Goal: Task Accomplishment & Management: Use online tool/utility

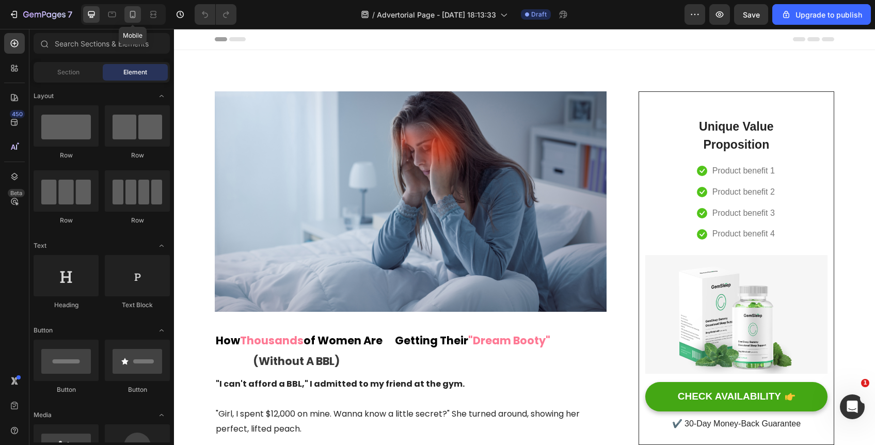
click at [133, 17] on icon at bounding box center [133, 14] width 10 height 10
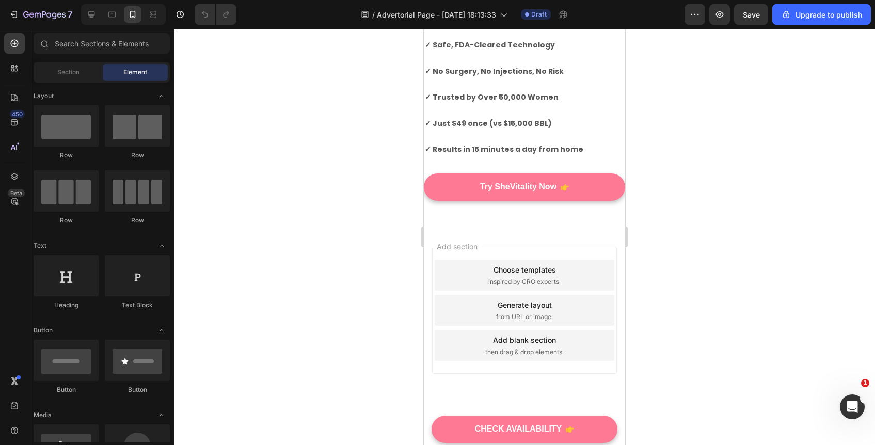
scroll to position [3664, 0]
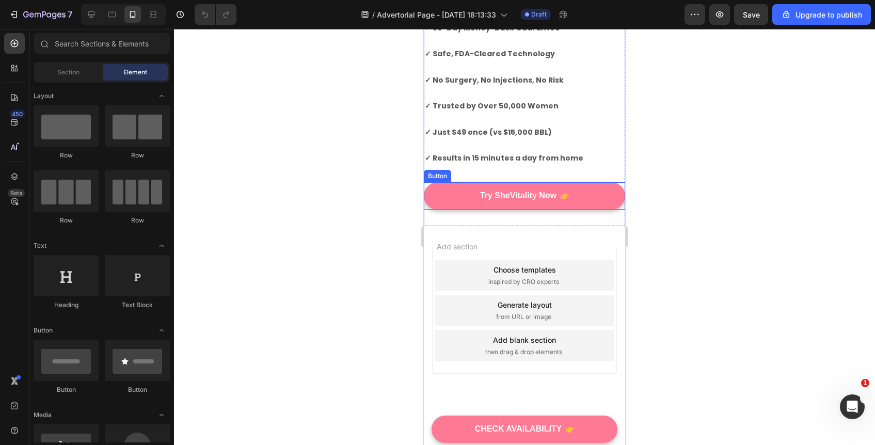
click at [582, 203] on button "Try SheVitality Now" at bounding box center [524, 195] width 201 height 27
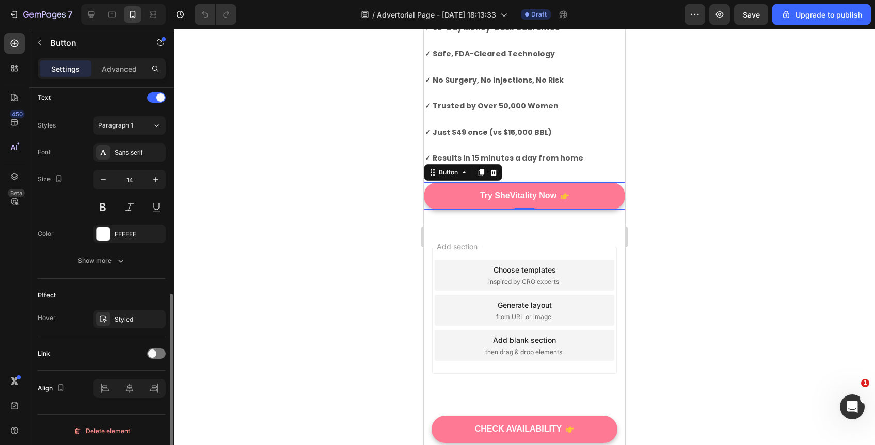
scroll to position [435, 0]
click at [134, 316] on div "Styled" at bounding box center [130, 317] width 30 height 9
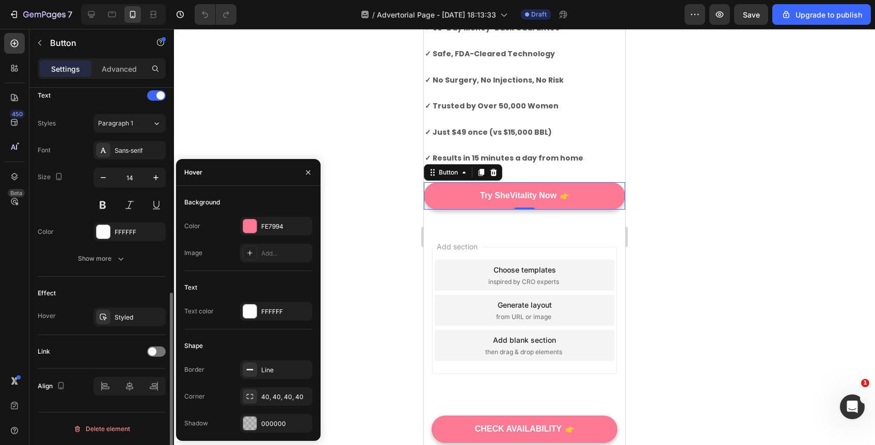
click at [138, 296] on div "Effect" at bounding box center [102, 293] width 128 height 17
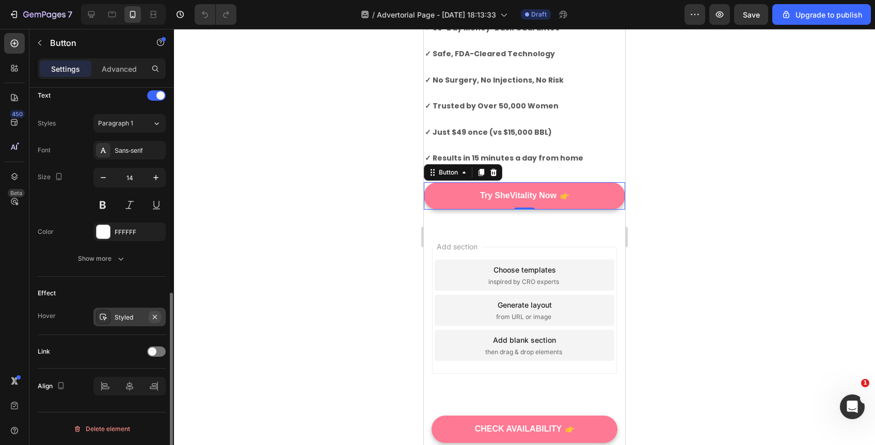
click at [155, 318] on icon "button" at bounding box center [155, 317] width 4 height 4
click at [126, 316] on div "Add..." at bounding box center [139, 317] width 49 height 9
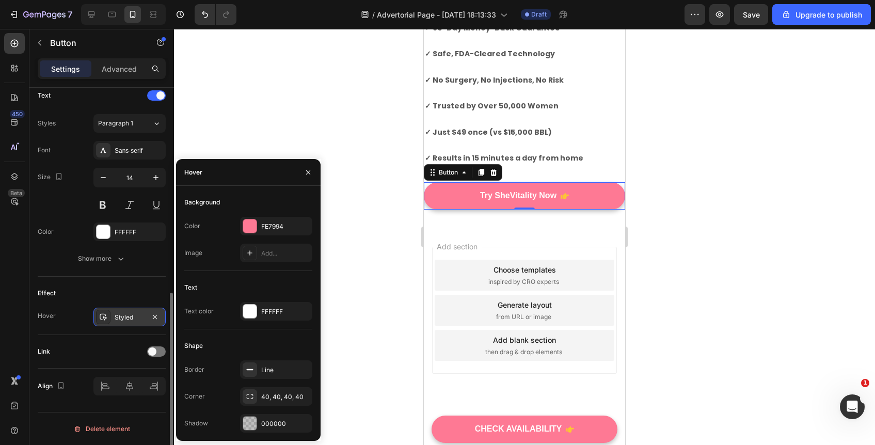
click at [116, 288] on div "Effect" at bounding box center [102, 293] width 128 height 17
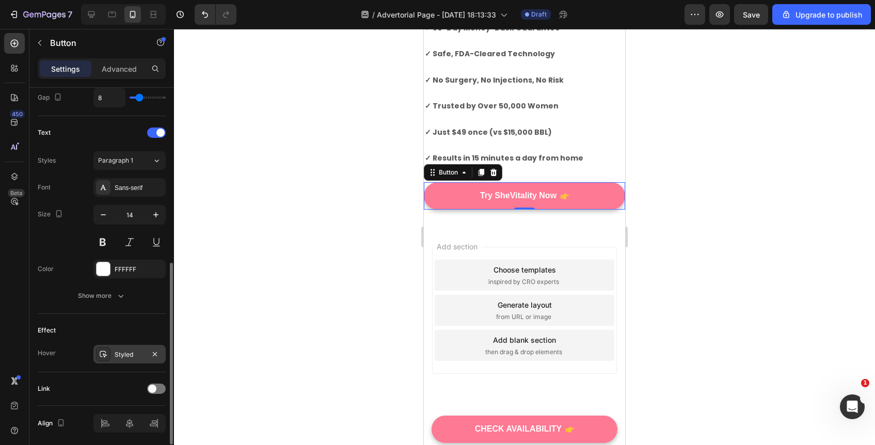
scroll to position [388, 0]
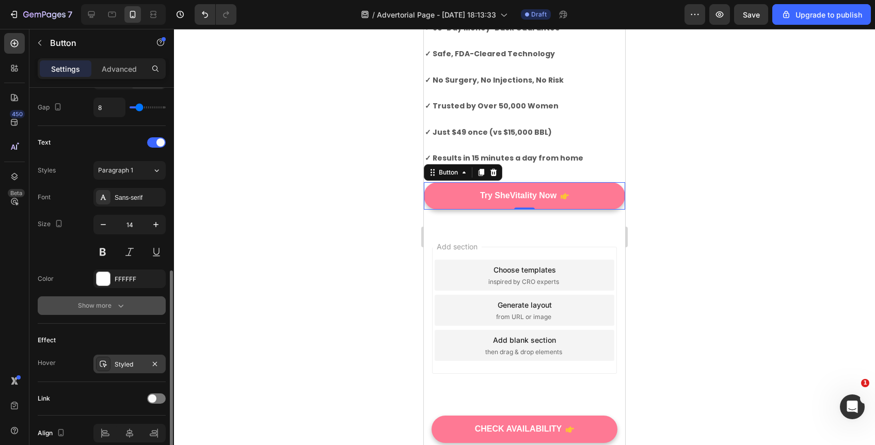
click at [117, 315] on button "Show more" at bounding box center [102, 305] width 128 height 19
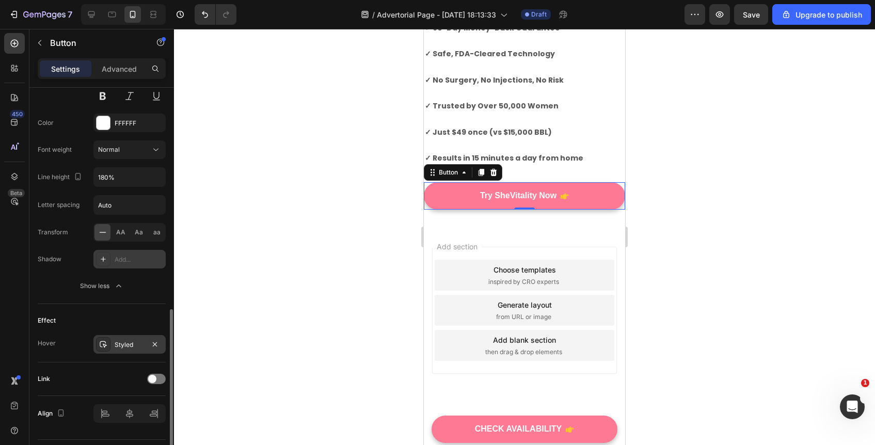
scroll to position [546, 0]
click at [101, 258] on icon at bounding box center [103, 258] width 8 height 8
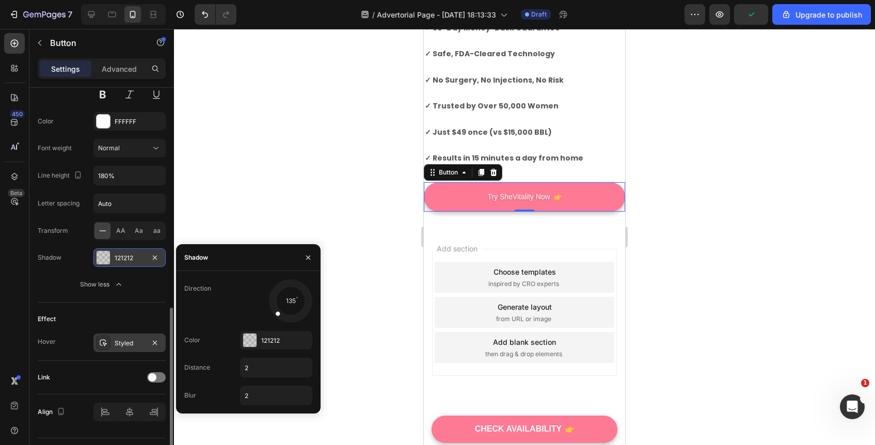
click at [101, 258] on div at bounding box center [103, 257] width 13 height 13
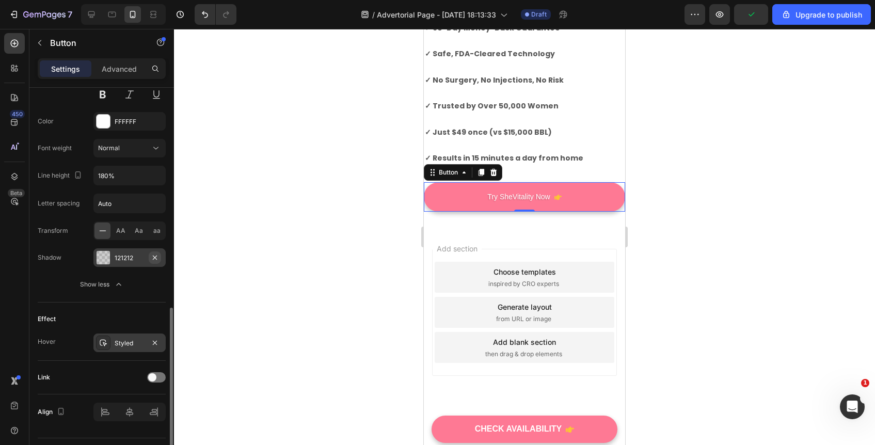
click at [149, 258] on button "button" at bounding box center [155, 258] width 12 height 12
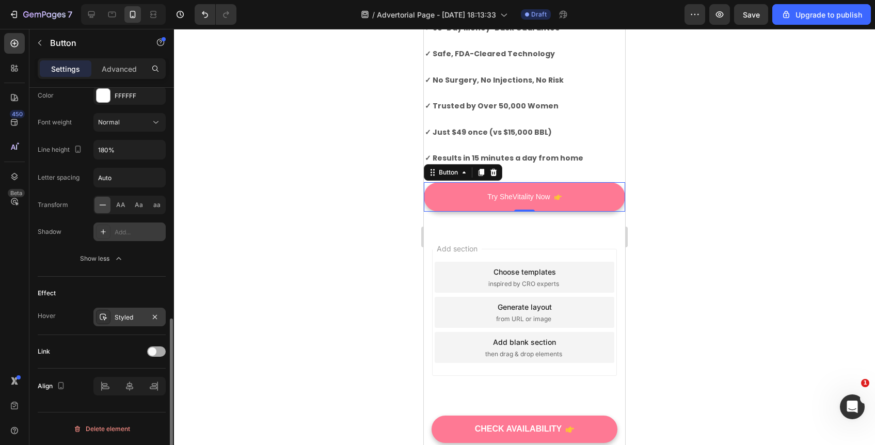
click at [154, 351] on span at bounding box center [152, 352] width 8 height 8
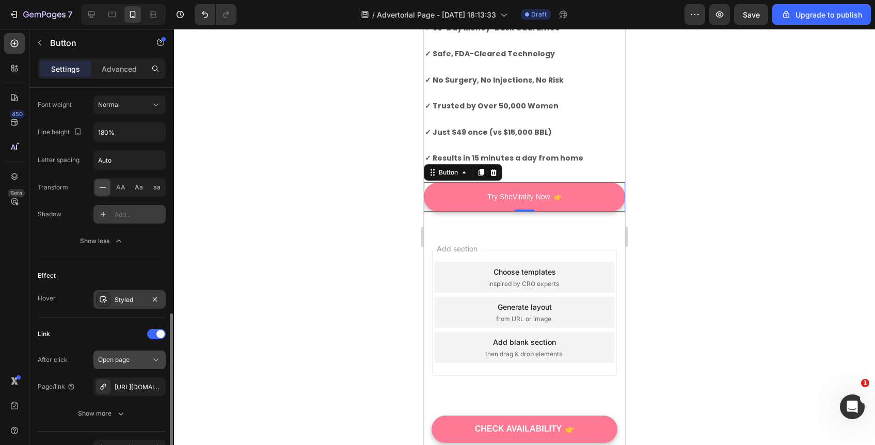
scroll to position [606, 0]
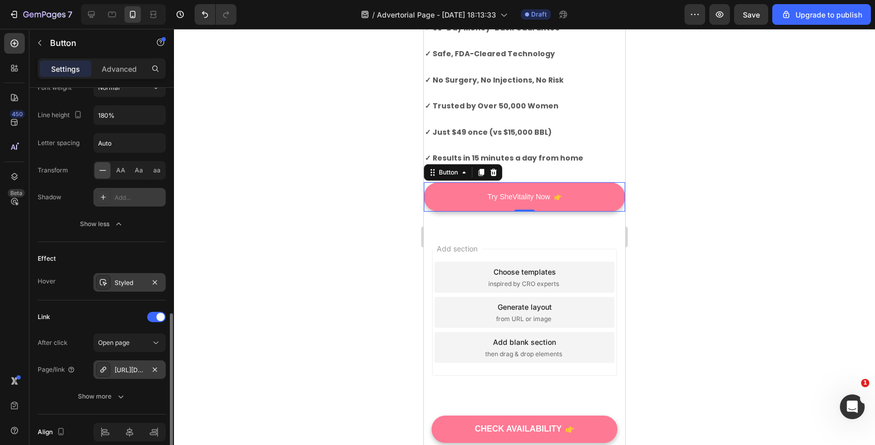
click at [129, 372] on div "[URL][DOMAIN_NAME]" at bounding box center [130, 370] width 30 height 9
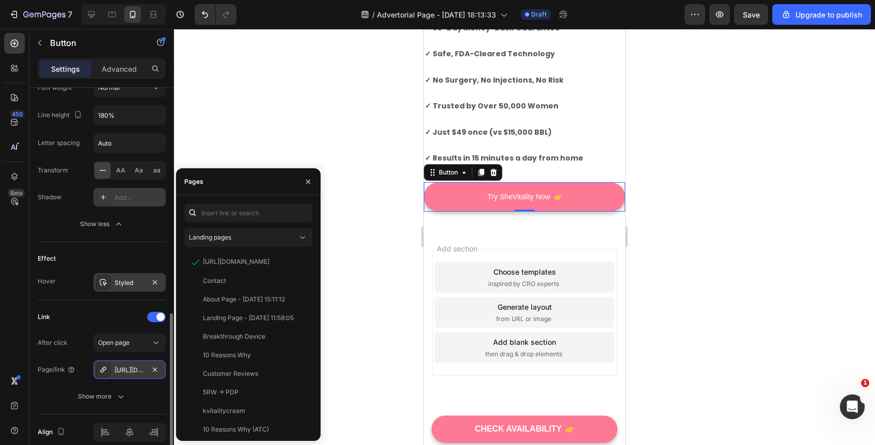
click at [129, 372] on div "[URL][DOMAIN_NAME]" at bounding box center [130, 370] width 30 height 9
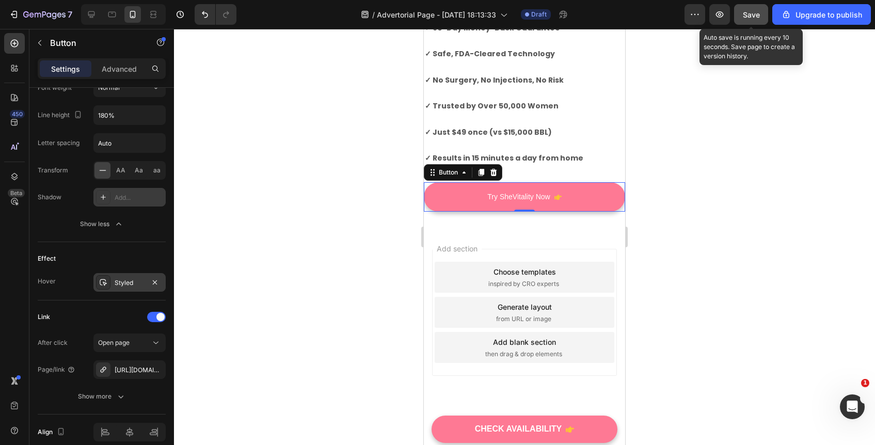
click at [742, 12] on button "Save" at bounding box center [751, 14] width 34 height 21
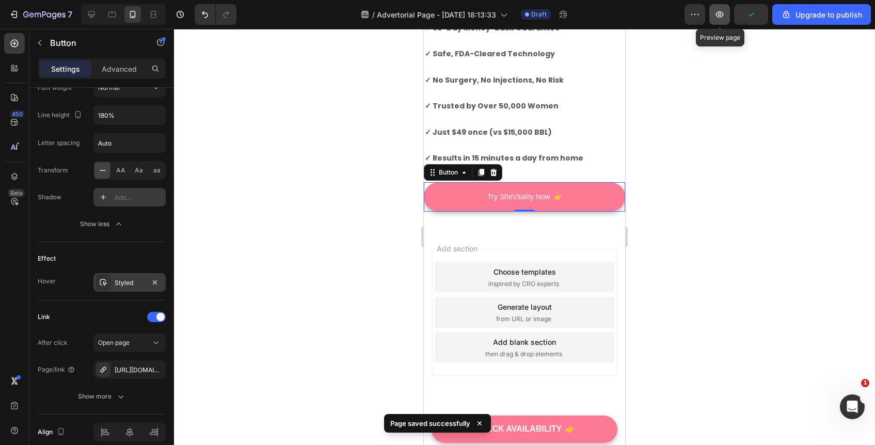
click at [716, 15] on icon "button" at bounding box center [720, 14] width 10 height 10
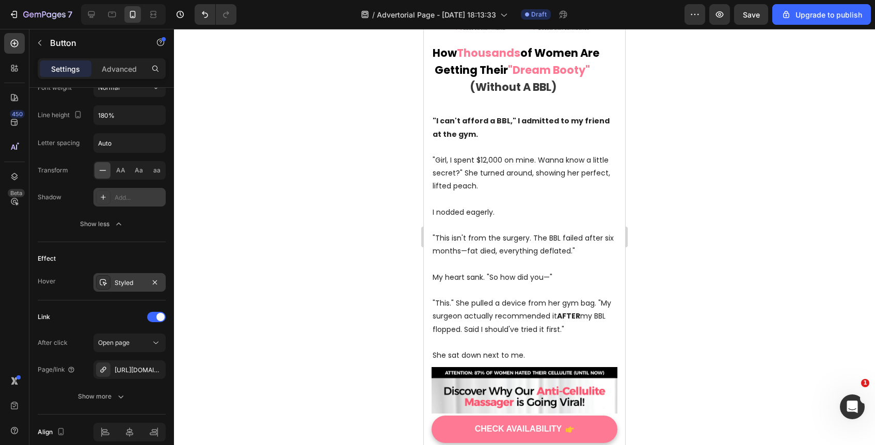
scroll to position [0, 0]
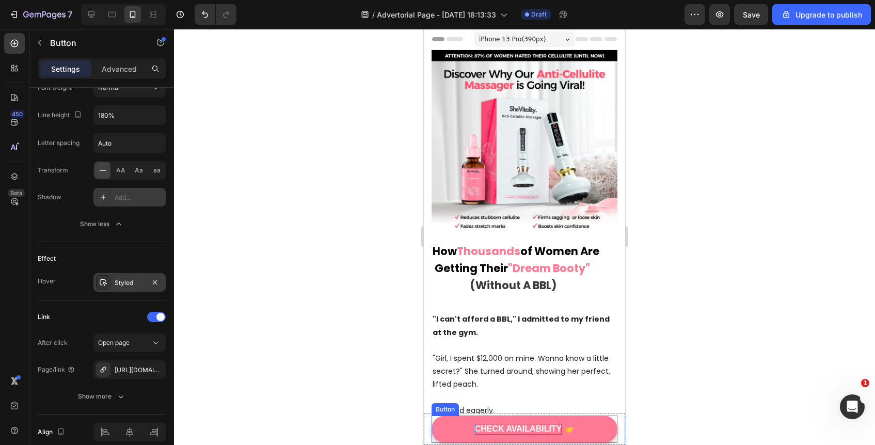
click at [531, 428] on div "CHECK AVAILABILITY" at bounding box center [518, 429] width 87 height 11
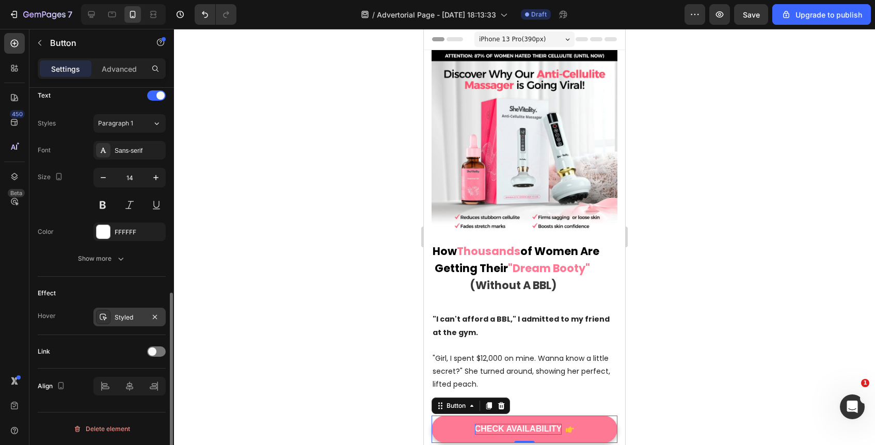
scroll to position [435, 0]
click at [518, 429] on div "CHECK AVAILABILITY" at bounding box center [518, 429] width 87 height 11
click at [518, 429] on p "CHECK AVAILABILITY" at bounding box center [518, 429] width 87 height 11
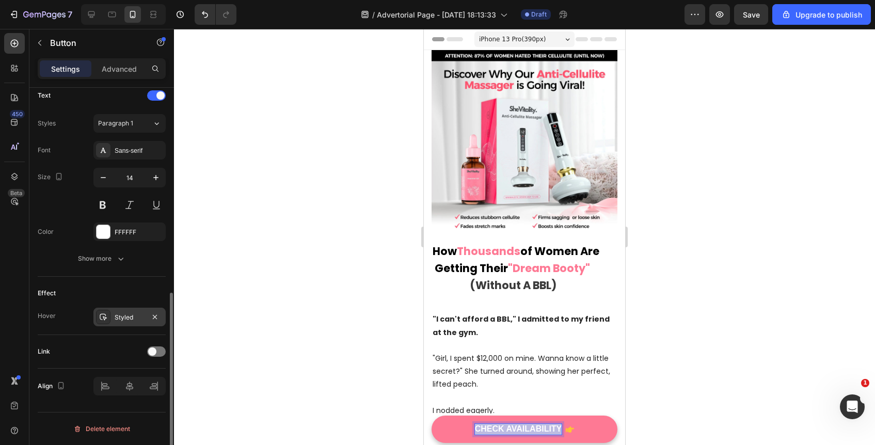
click at [518, 429] on p "CHECK AVAILABILITY" at bounding box center [518, 429] width 87 height 11
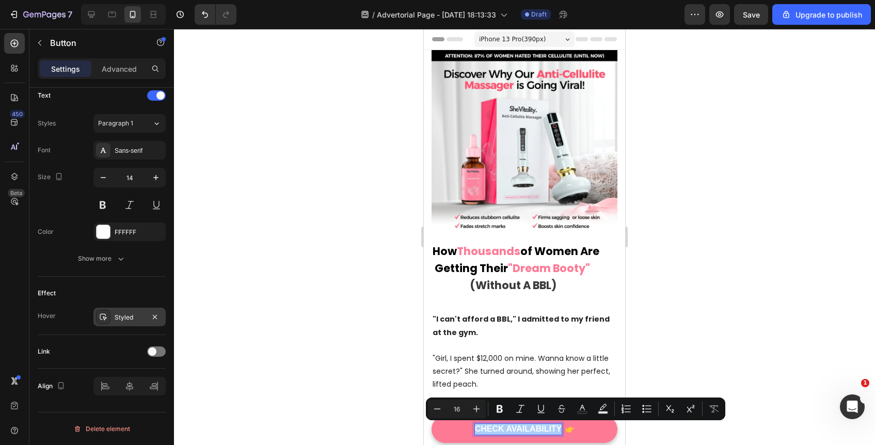
click at [762, 291] on div at bounding box center [524, 237] width 701 height 416
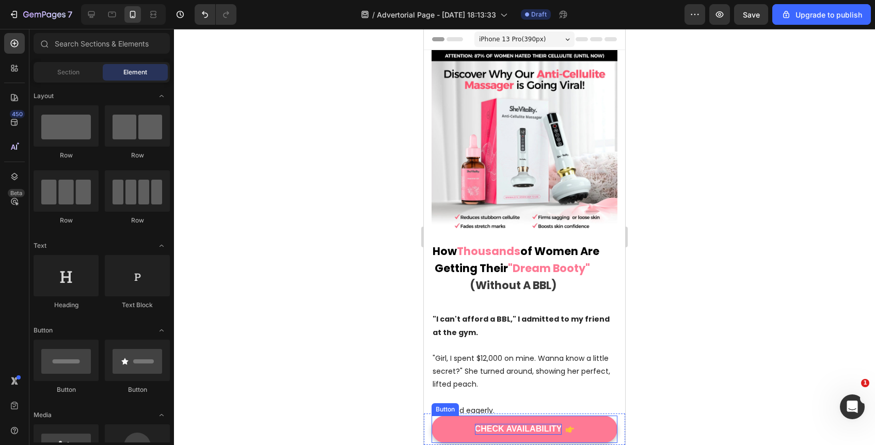
click at [518, 428] on p "CHECK AVAILABILITY" at bounding box center [518, 429] width 87 height 11
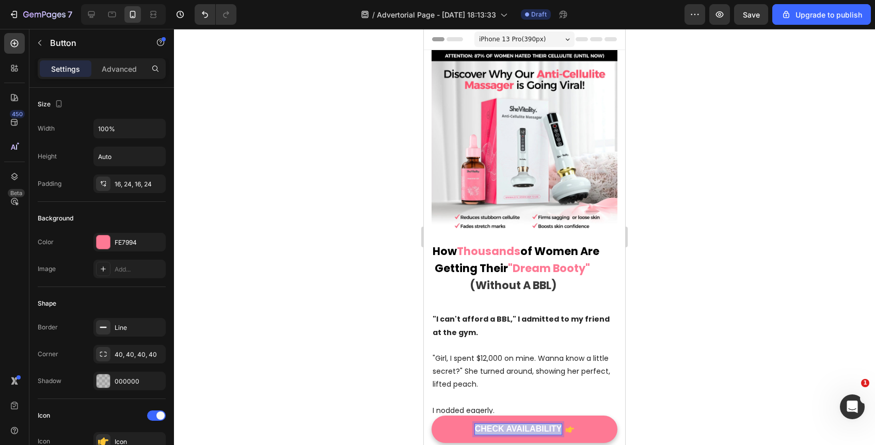
click at [518, 428] on p "CHECK AVAILABILITY" at bounding box center [518, 429] width 87 height 11
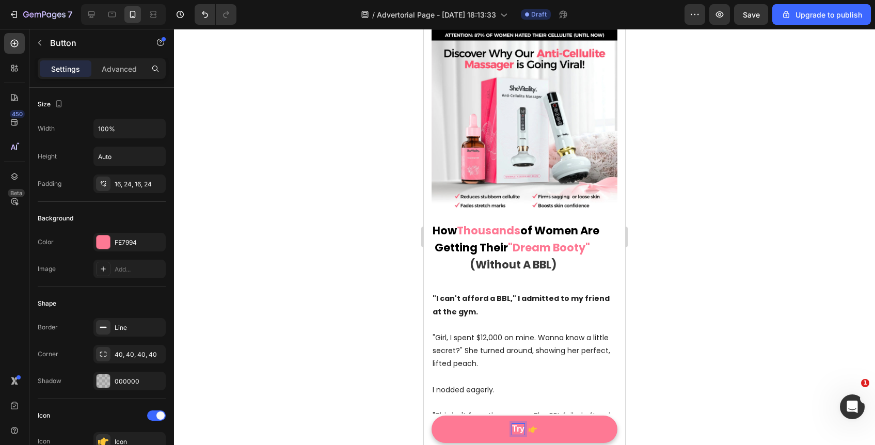
click at [432, 416] on button "Try" at bounding box center [525, 429] width 186 height 27
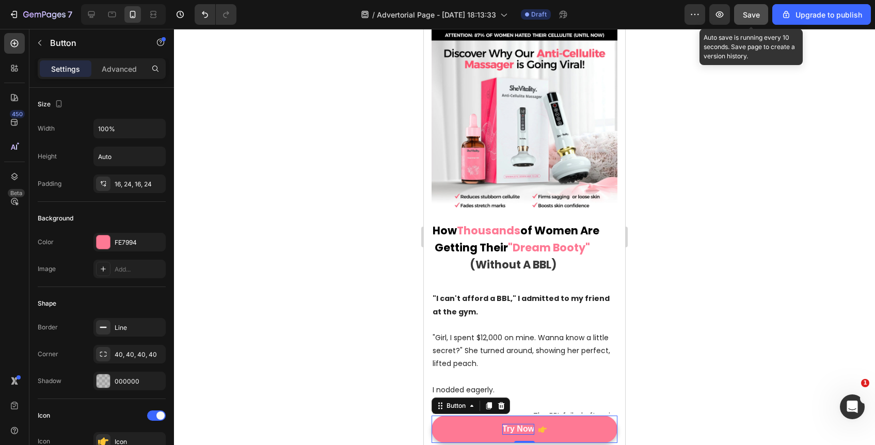
click at [756, 13] on span "Save" at bounding box center [751, 14] width 17 height 9
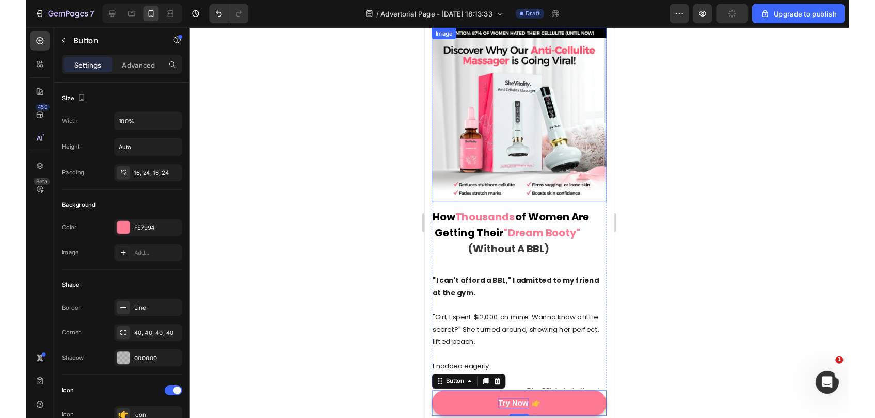
scroll to position [0, 0]
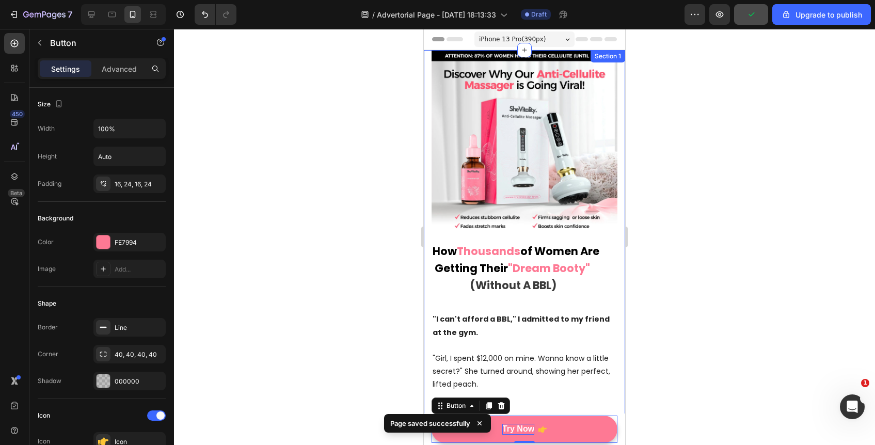
click at [636, 128] on div at bounding box center [524, 237] width 701 height 416
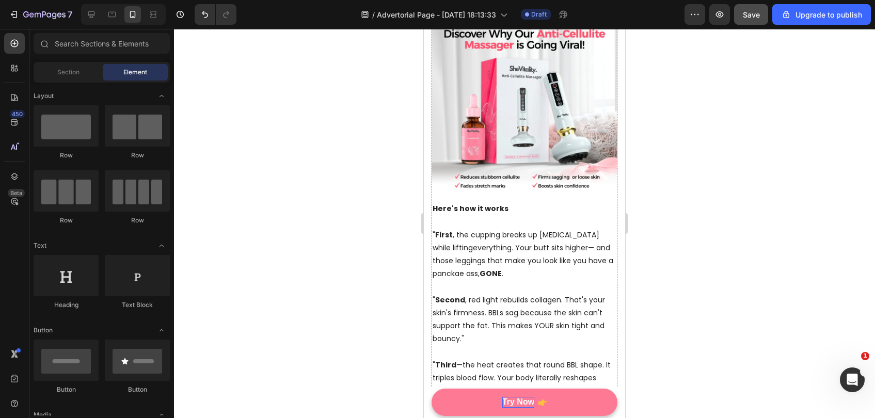
scroll to position [557, 0]
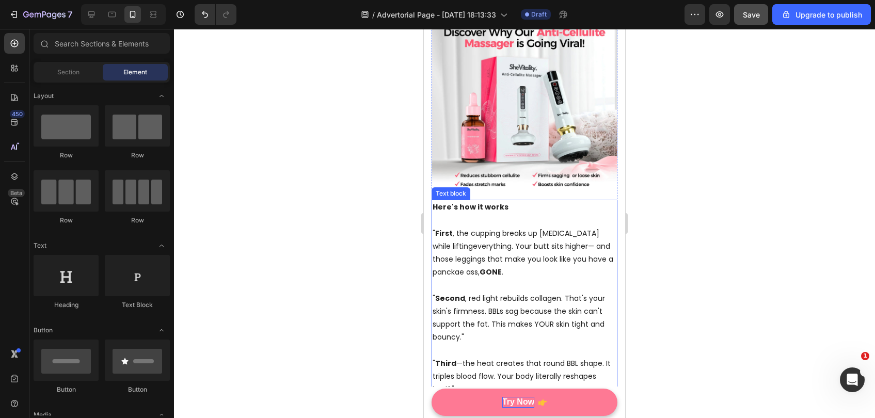
click at [518, 283] on p at bounding box center [525, 285] width 184 height 13
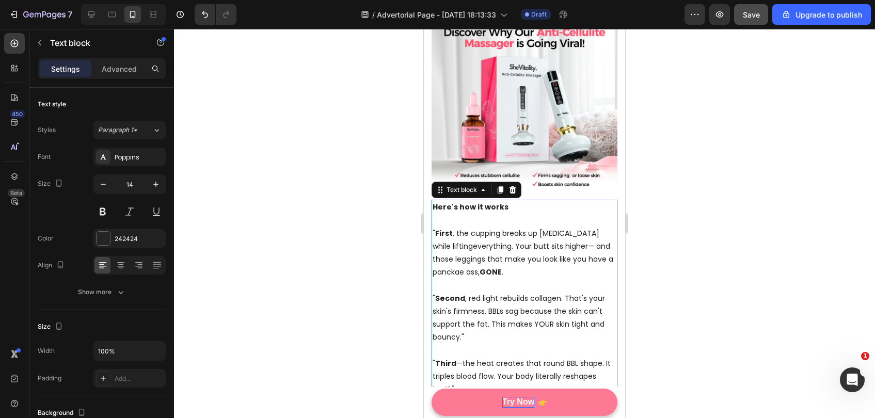
click at [529, 285] on p "Rich Text Editor. Editing area: main" at bounding box center [525, 285] width 184 height 13
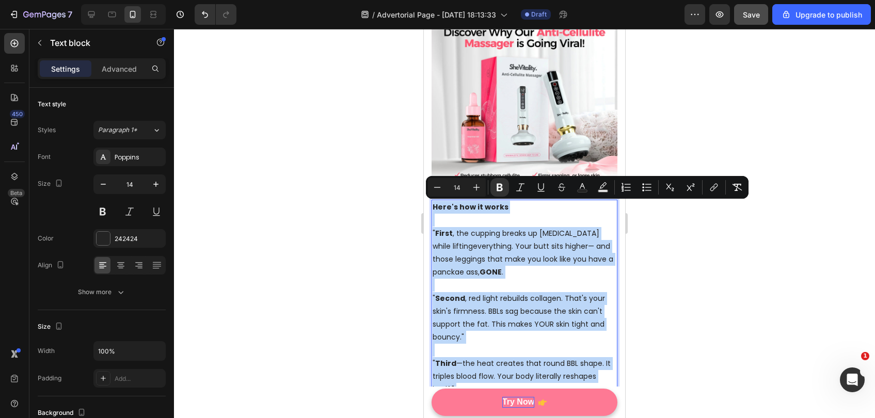
copy div "Here's how it works " First , the cupping breaks up [MEDICAL_DATA] while liftin…"
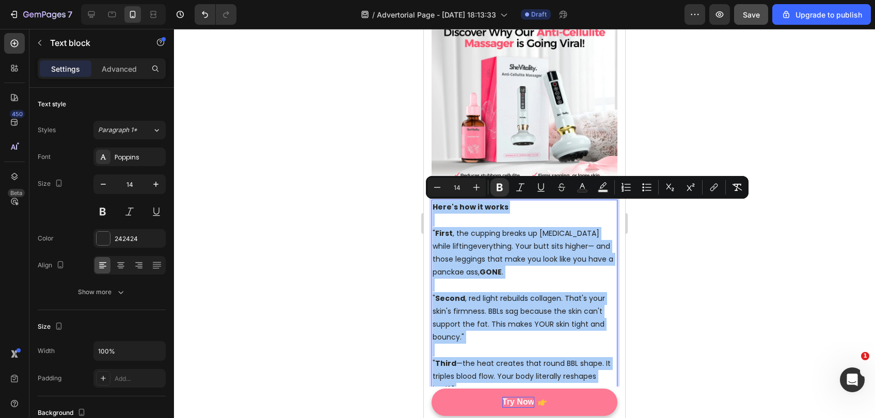
click at [735, 307] on div at bounding box center [524, 223] width 701 height 389
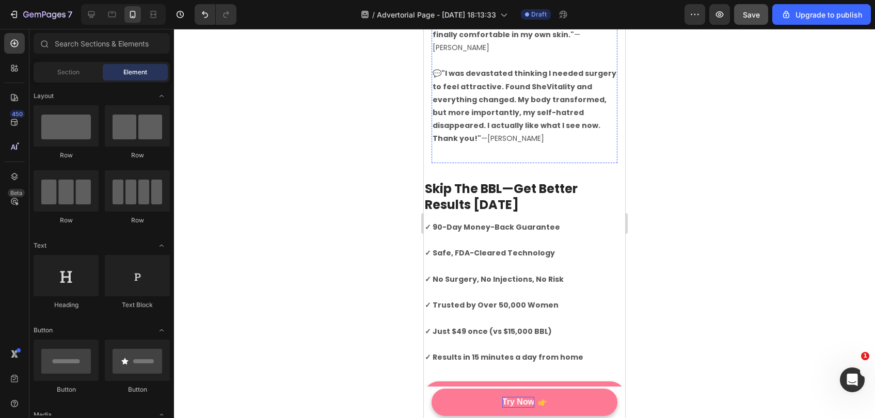
scroll to position [3557, 0]
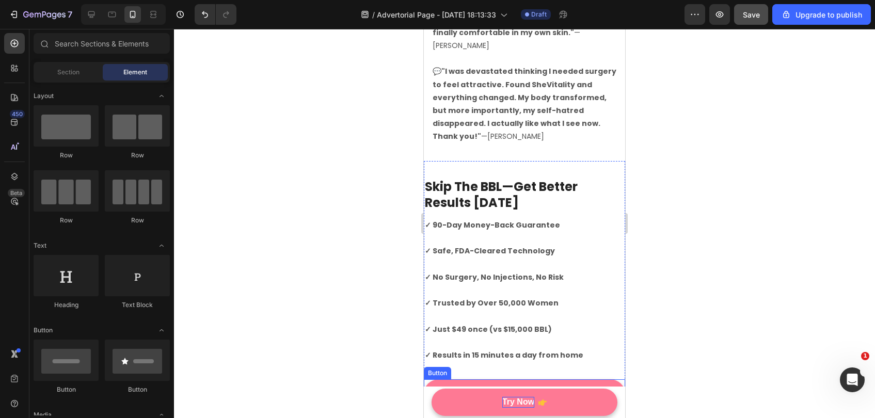
click at [531, 388] on p "Try SheVitality Now" at bounding box center [519, 394] width 62 height 13
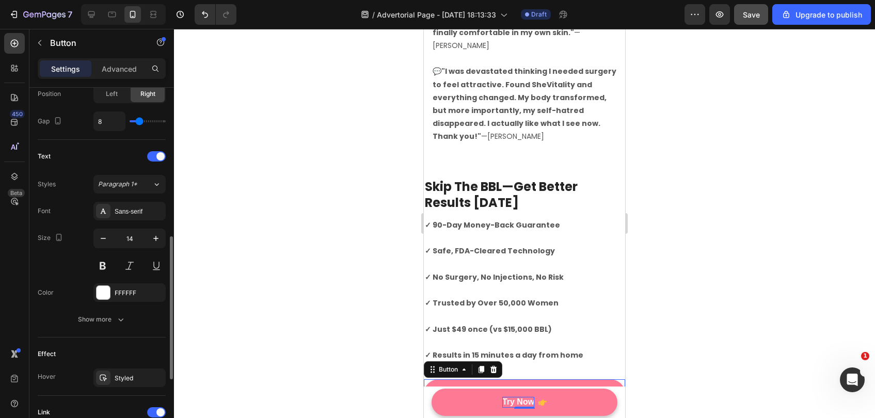
scroll to position [374, 0]
click at [140, 214] on div "Sans-serif" at bounding box center [139, 212] width 49 height 9
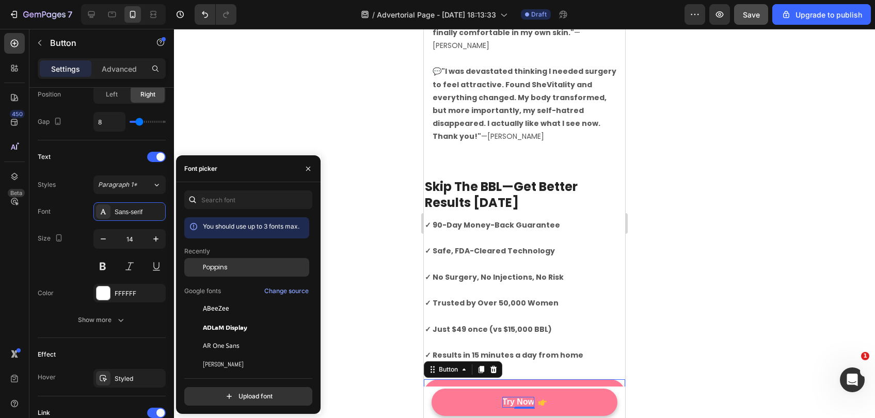
click at [248, 272] on div "Poppins" at bounding box center [246, 267] width 125 height 19
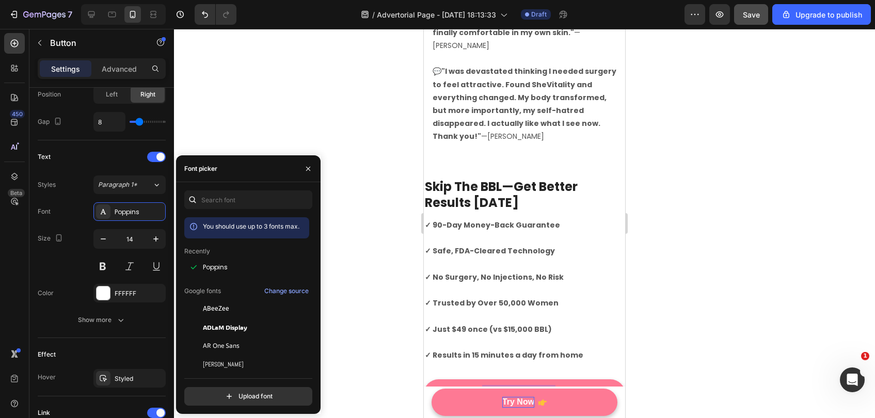
click at [518, 388] on p "Try SheVitality Now" at bounding box center [519, 394] width 68 height 13
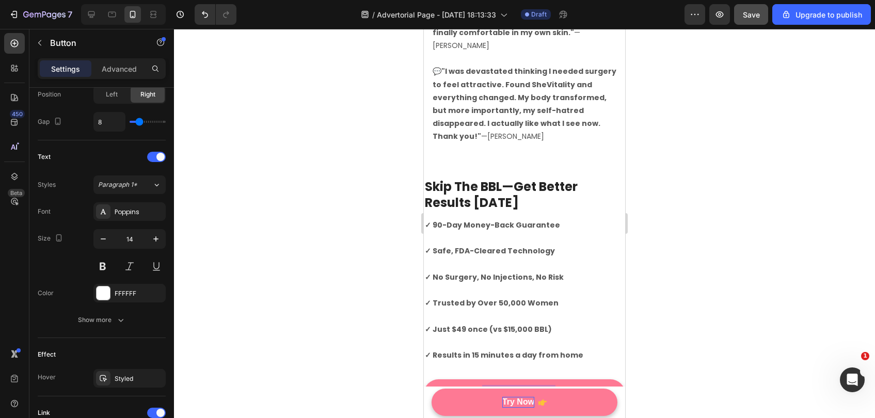
click at [518, 388] on p "Try SheVitality Now" at bounding box center [519, 394] width 68 height 13
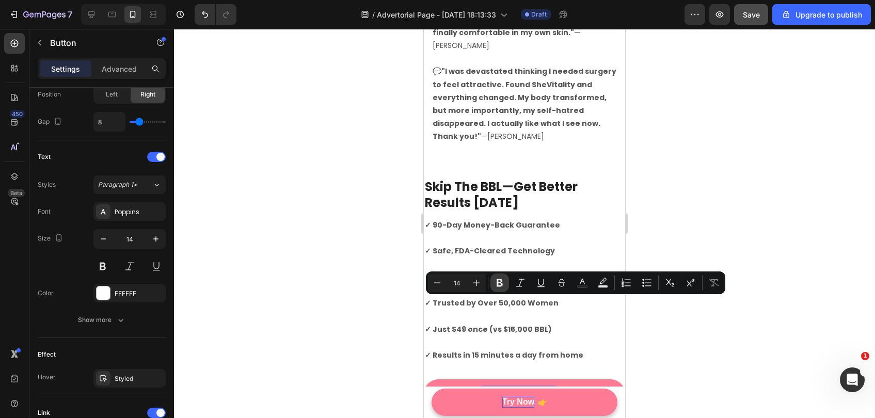
click at [502, 284] on icon "Editor contextual toolbar" at bounding box center [500, 283] width 6 height 8
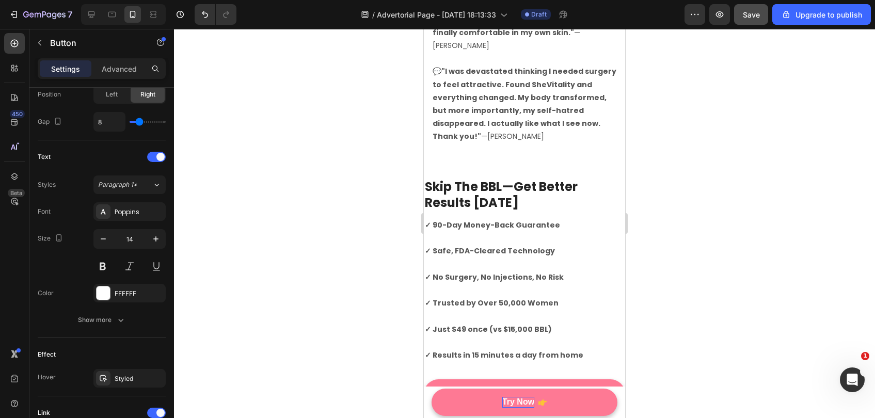
click at [690, 326] on div at bounding box center [524, 223] width 701 height 389
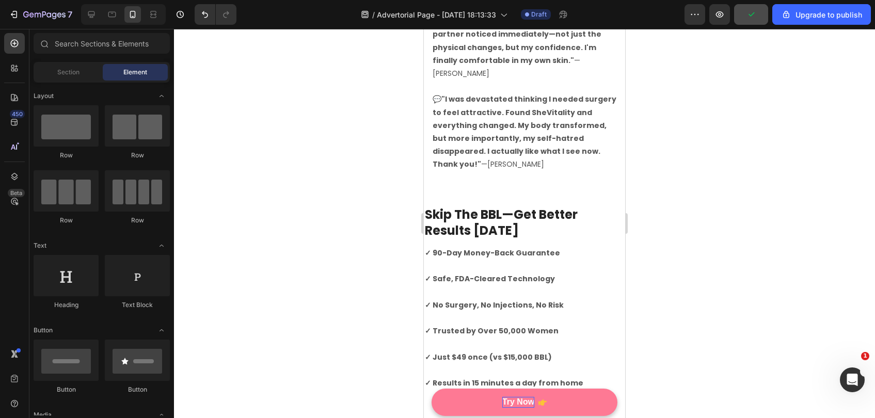
scroll to position [3532, 0]
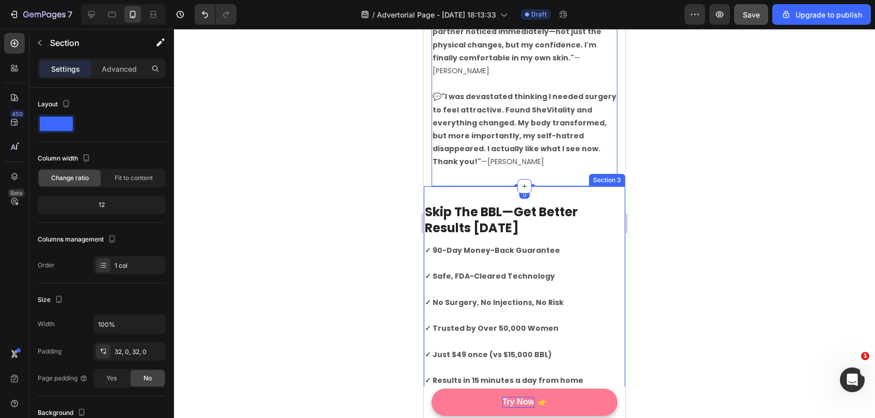
click at [493, 186] on div "Skip The BBL—Get Better Results [DATE] Heading ✓ 90-Day Money-Back Guarantee ✓ …" at bounding box center [524, 318] width 201 height 265
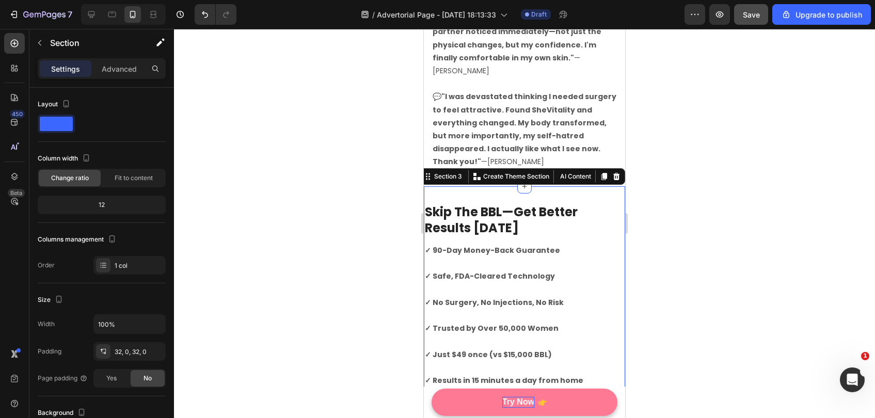
click at [717, 177] on div at bounding box center [524, 223] width 701 height 389
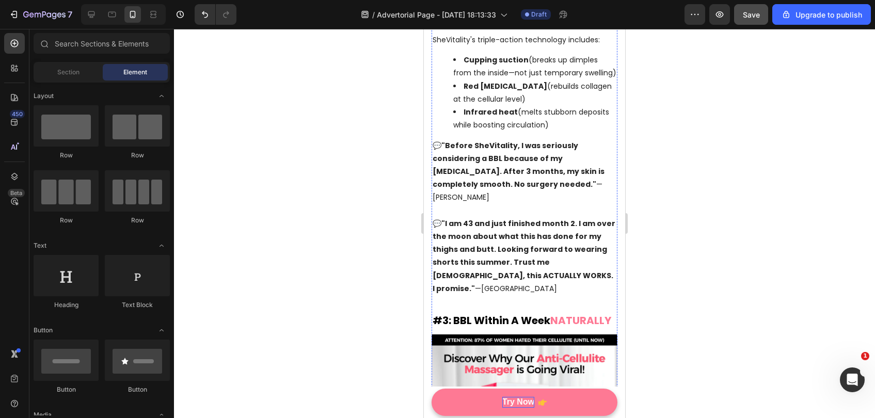
scroll to position [1861, 0]
click at [580, 312] on h2 "#3: BBL Within A Week NATURALLY" at bounding box center [525, 319] width 186 height 15
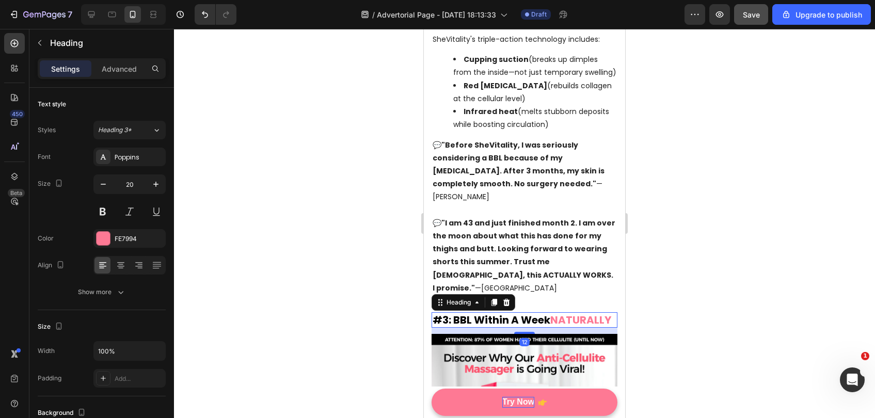
click at [554, 312] on h2 "#3: BBL Within A Week NATURALLY" at bounding box center [525, 319] width 186 height 15
click at [554, 314] on p "#3: BBL Within A Week NATURALLY" at bounding box center [525, 320] width 184 height 13
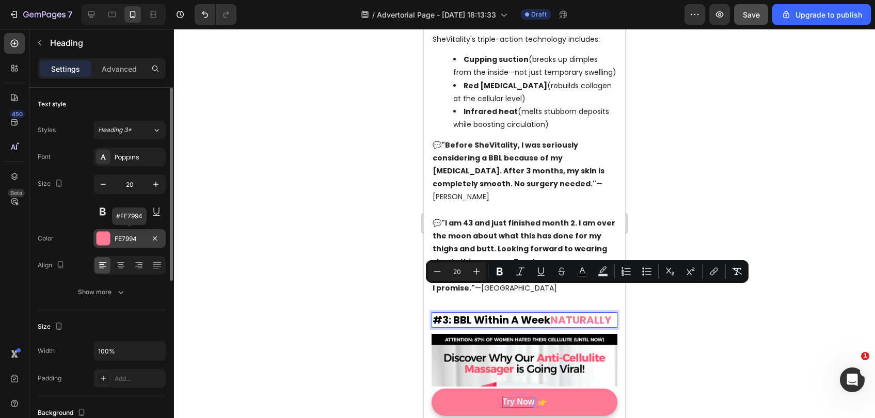
click at [128, 236] on div "FE7994" at bounding box center [130, 238] width 30 height 9
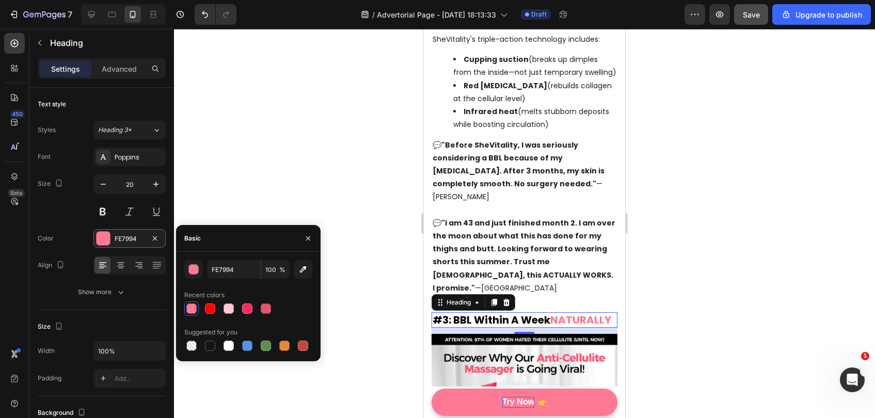
click at [194, 309] on div at bounding box center [191, 309] width 10 height 10
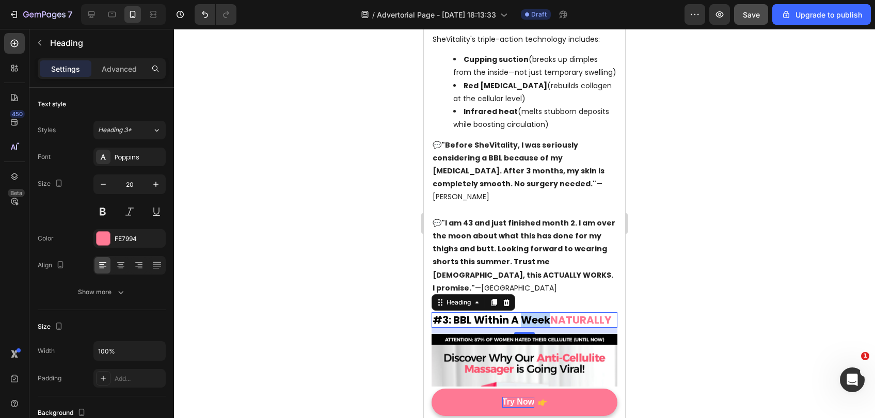
click at [521, 313] on span "#3: BBL Within A Week" at bounding box center [492, 320] width 118 height 14
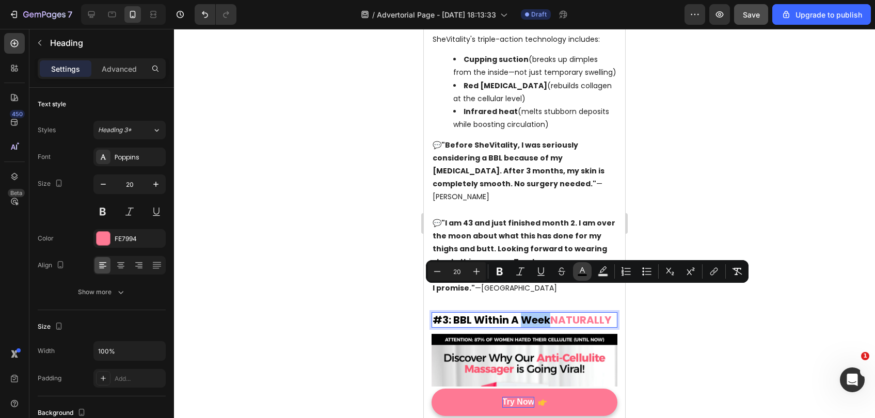
click at [577, 270] on icon "Editor contextual toolbar" at bounding box center [582, 272] width 10 height 10
type input "000000"
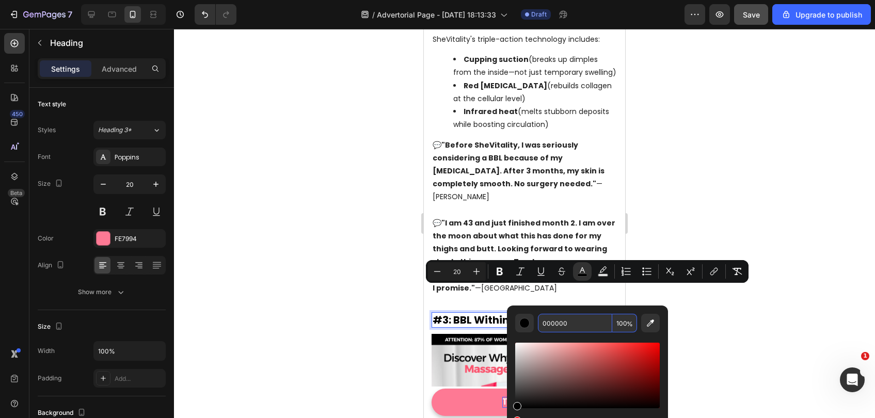
click at [568, 325] on input "000000" at bounding box center [575, 323] width 74 height 19
type input "FFEE77"
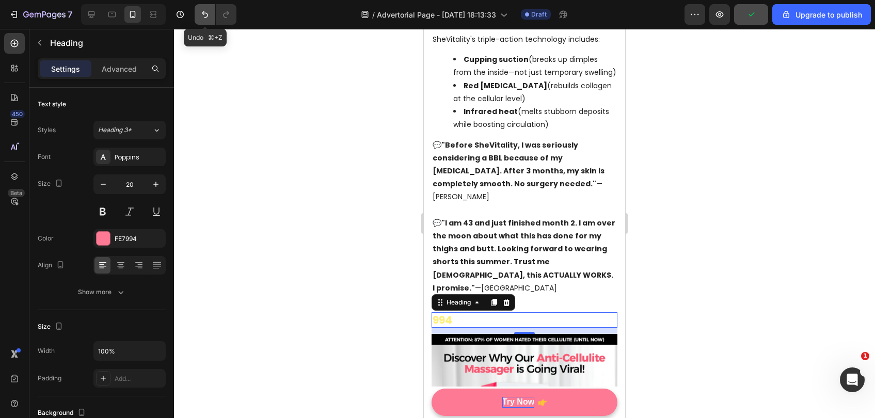
click at [202, 11] on icon "Undo/Redo" at bounding box center [205, 14] width 10 height 10
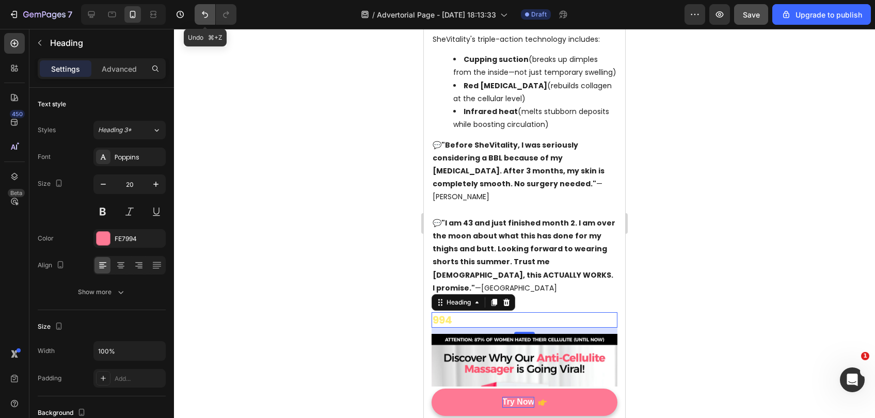
click at [202, 11] on icon "Undo/Redo" at bounding box center [205, 14] width 10 height 10
click at [279, 143] on div at bounding box center [524, 223] width 701 height 389
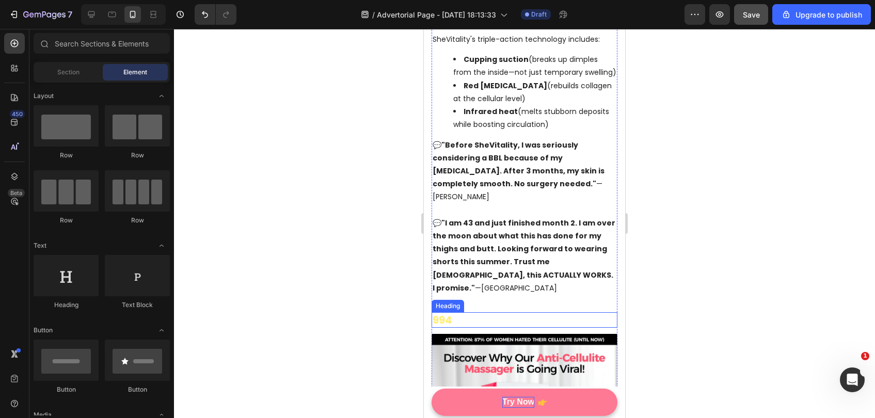
click at [467, 312] on h2 "994" at bounding box center [525, 319] width 186 height 15
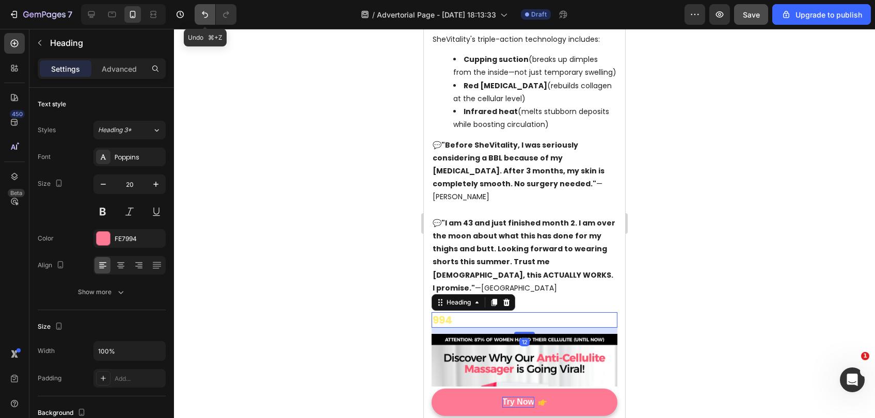
click at [202, 11] on icon "Undo/Redo" at bounding box center [205, 14] width 10 height 10
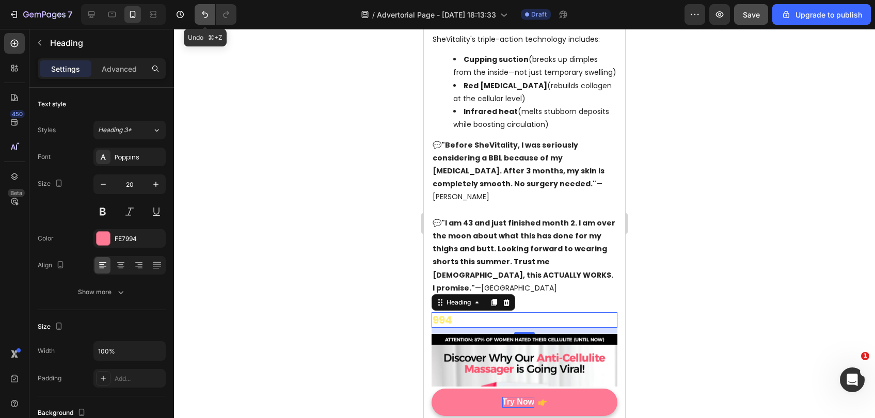
click at [204, 18] on icon "Undo/Redo" at bounding box center [205, 14] width 10 height 10
click at [203, 18] on icon "Undo/Redo" at bounding box center [205, 14] width 10 height 10
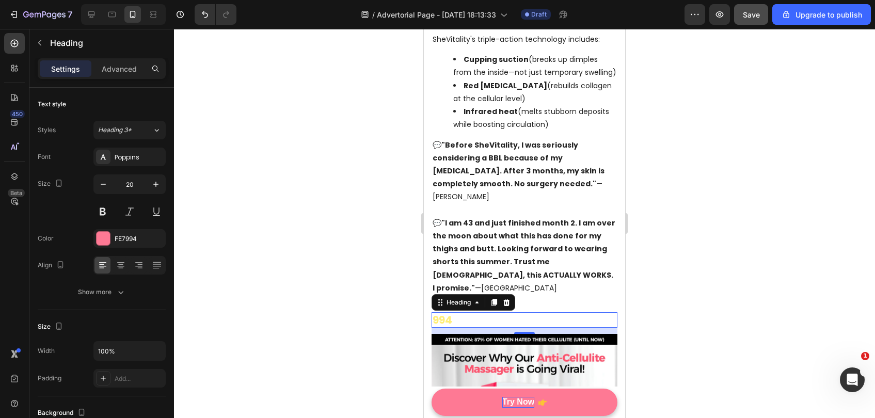
click at [470, 312] on h2 "994" at bounding box center [525, 319] width 186 height 15
click at [470, 314] on p "994" at bounding box center [525, 320] width 184 height 13
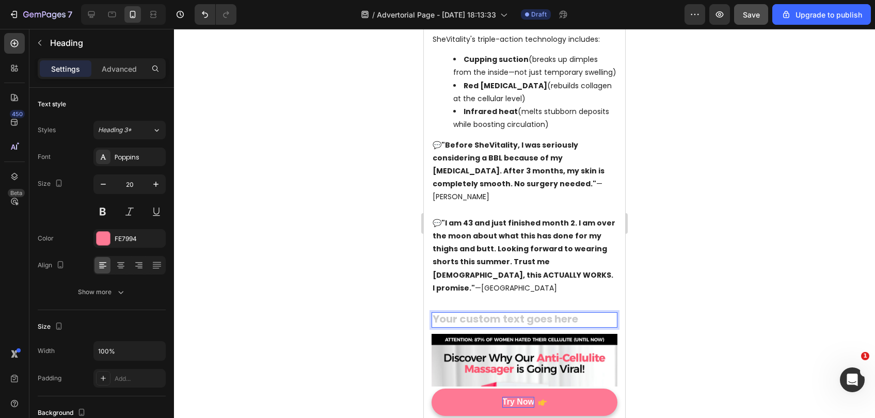
click at [474, 312] on h2 "Rich Text Editor. Editing area: main" at bounding box center [525, 319] width 186 height 15
click at [200, 10] on icon "Undo/Redo" at bounding box center [205, 14] width 10 height 10
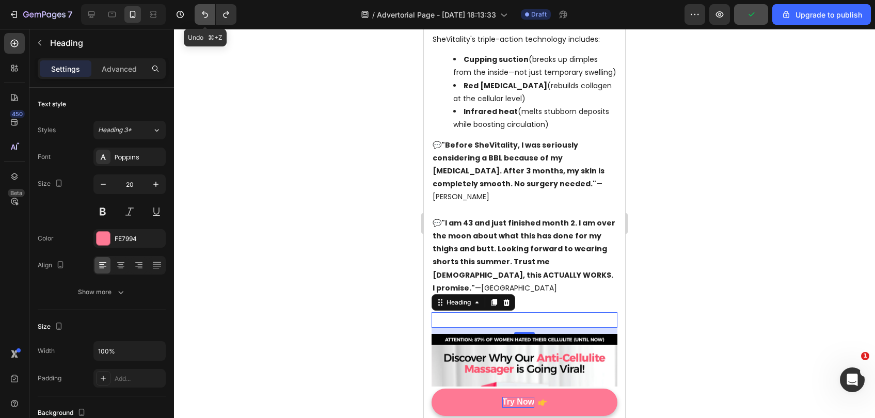
click at [200, 10] on icon "Undo/Redo" at bounding box center [205, 14] width 10 height 10
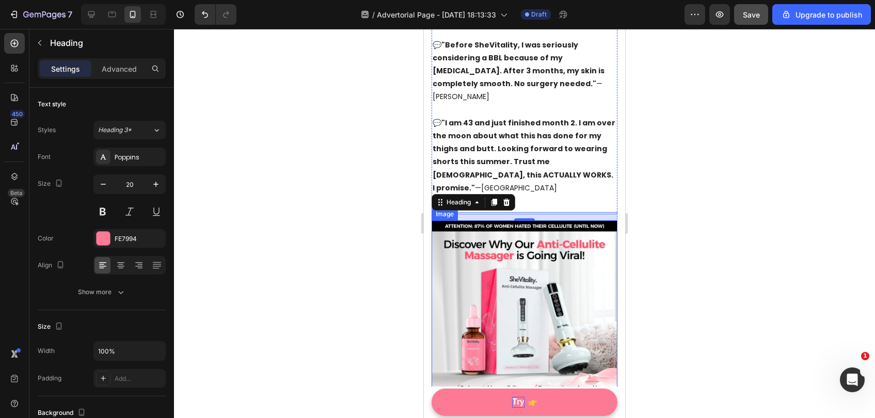
scroll to position [1990, 0]
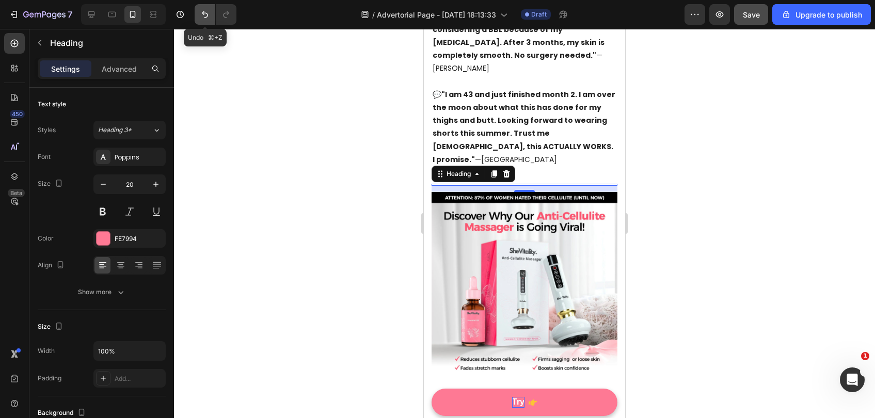
click at [201, 20] on button "Undo/Redo" at bounding box center [205, 14] width 21 height 21
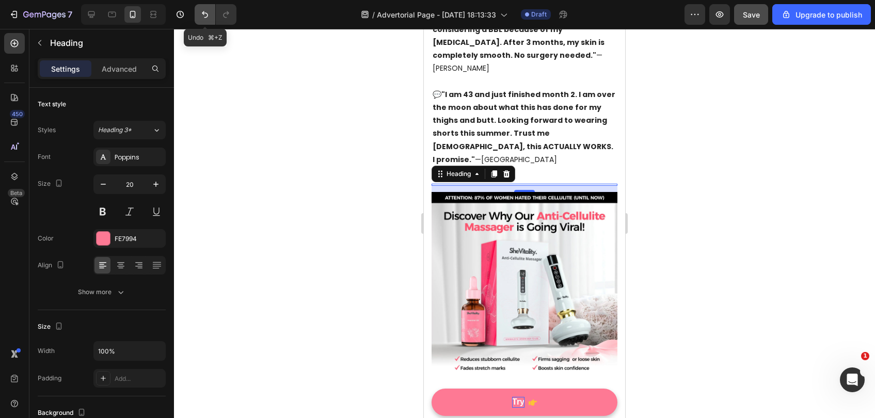
click at [201, 20] on button "Undo/Redo" at bounding box center [205, 14] width 21 height 21
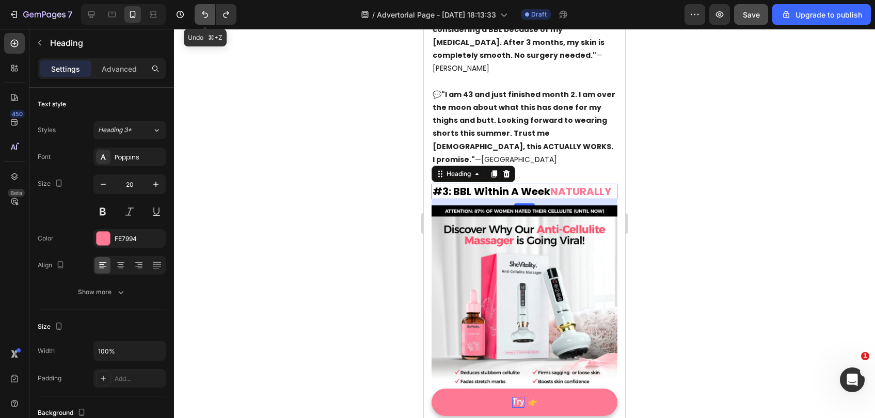
click at [201, 20] on button "Undo/Redo" at bounding box center [205, 14] width 21 height 21
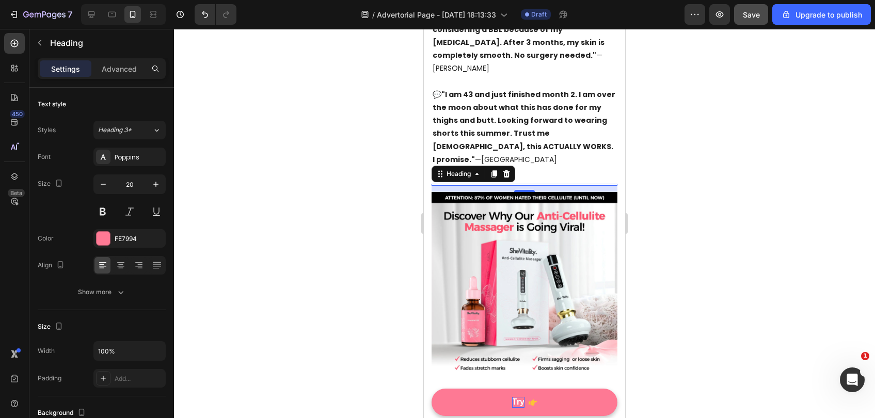
click at [194, 15] on div at bounding box center [214, 14] width 46 height 21
click at [203, 15] on icon "Undo/Redo" at bounding box center [205, 14] width 10 height 10
click at [504, 184] on h2 "Rich Text Editor. Editing area: main" at bounding box center [525, 185] width 186 height 2
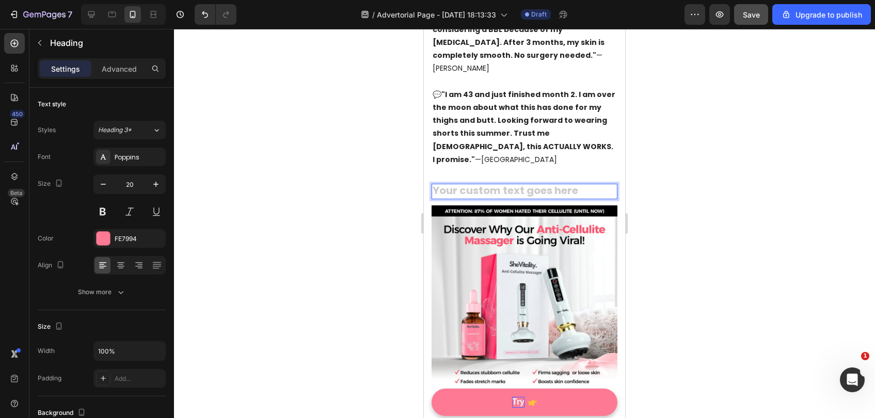
click at [504, 184] on h2 "Rich Text Editor. Editing area: main" at bounding box center [525, 191] width 186 height 15
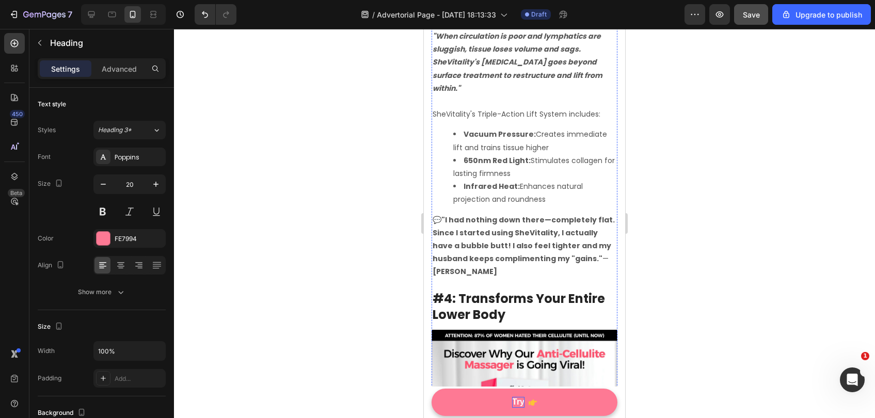
scroll to position [2507, 0]
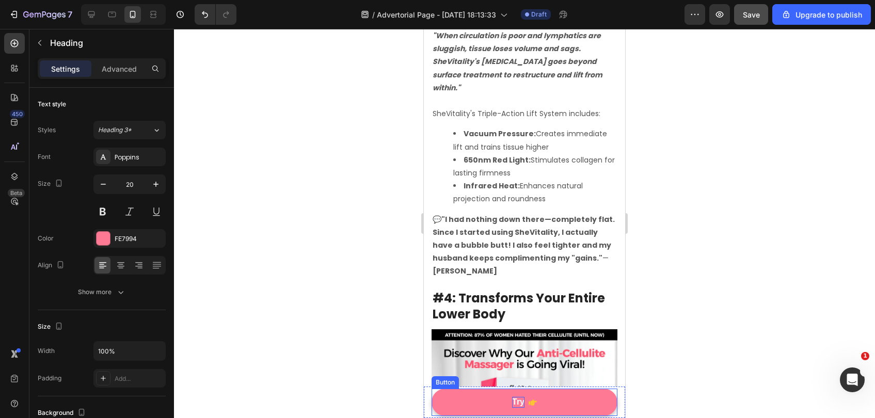
click at [524, 400] on p "Try" at bounding box center [518, 402] width 12 height 11
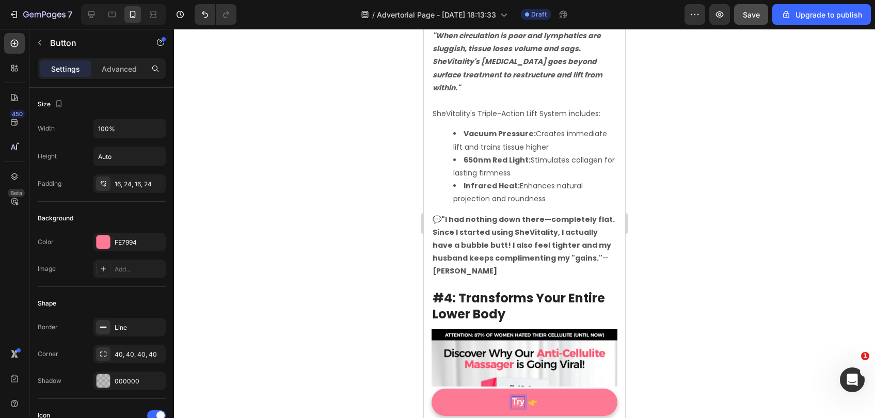
click at [432, 389] on button "Try" at bounding box center [525, 402] width 186 height 27
click at [711, 380] on div at bounding box center [524, 223] width 701 height 389
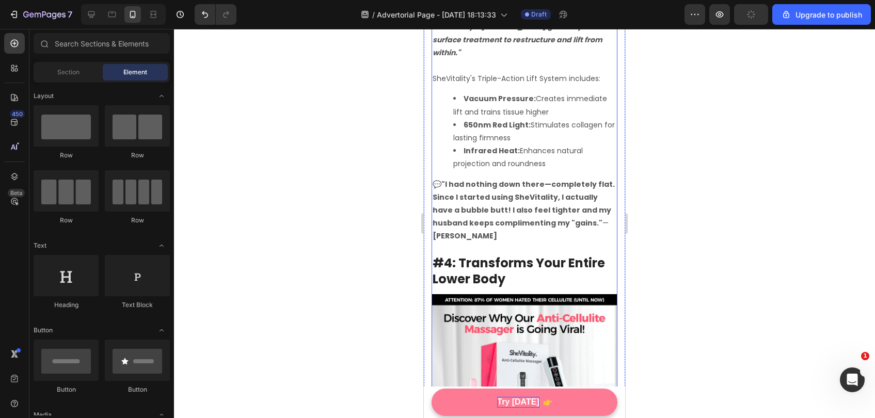
scroll to position [2546, 0]
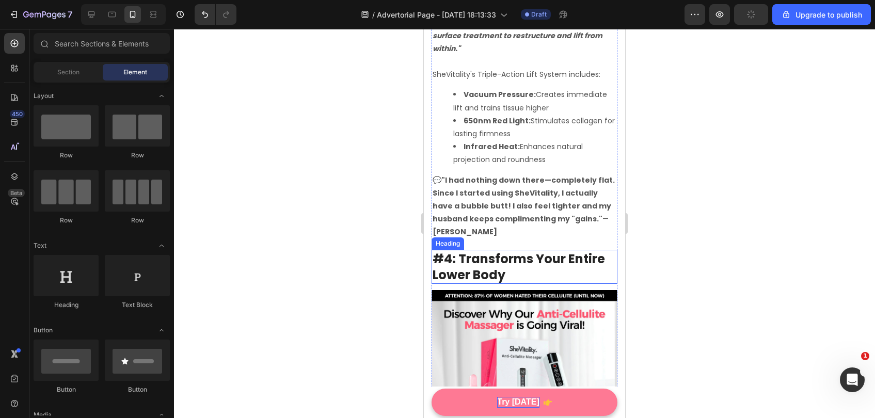
click at [494, 250] on h2 "#4: Transforms Your Entire Lower Body" at bounding box center [525, 267] width 186 height 34
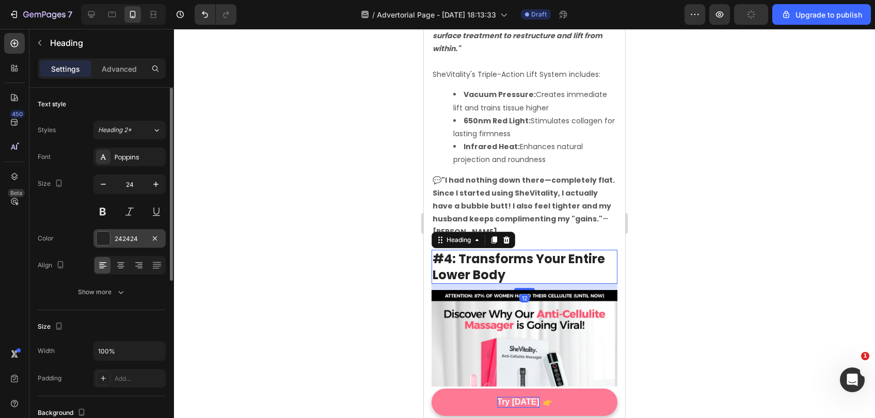
click at [119, 241] on div "242424" at bounding box center [130, 238] width 30 height 9
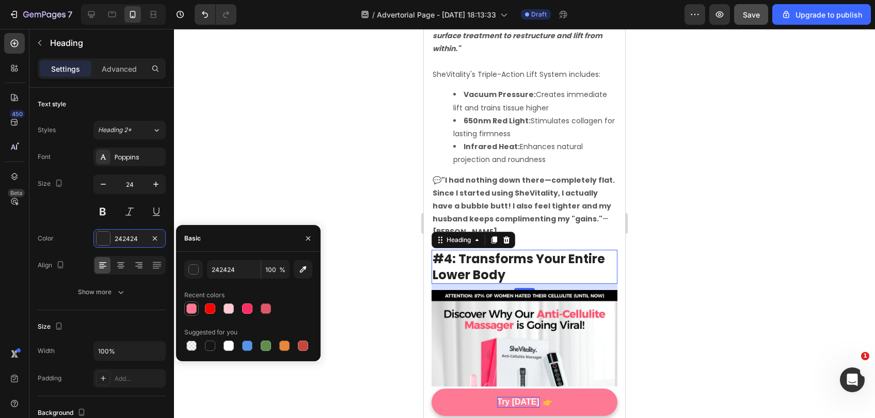
click at [191, 309] on div at bounding box center [191, 309] width 10 height 10
type input "FE7994"
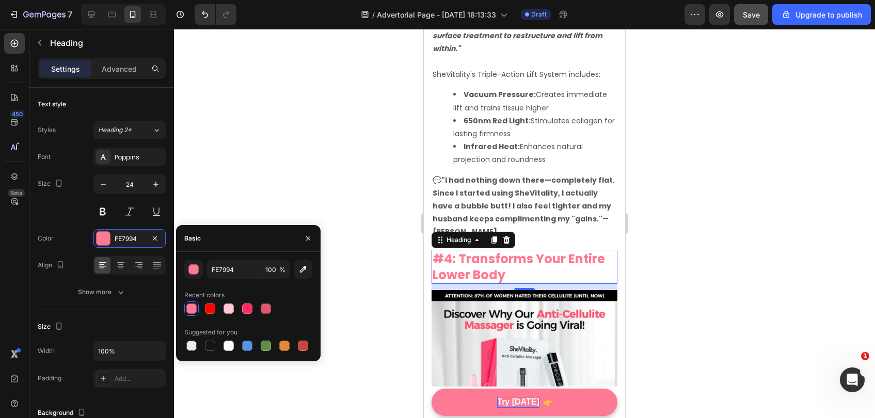
click at [365, 269] on div at bounding box center [524, 223] width 701 height 389
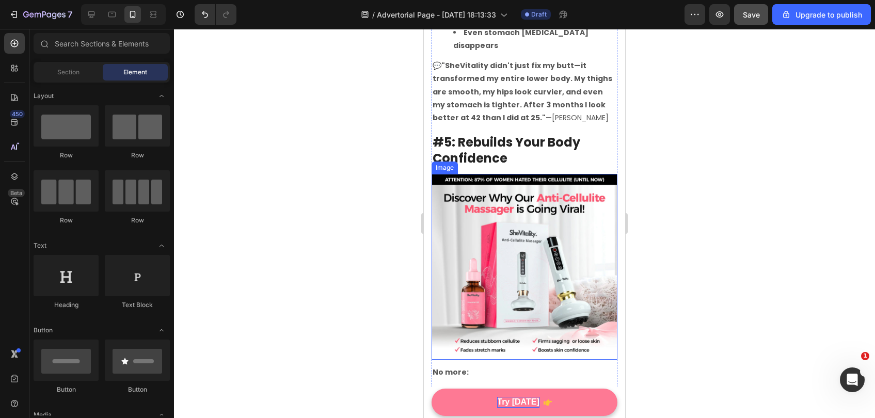
scroll to position [3045, 0]
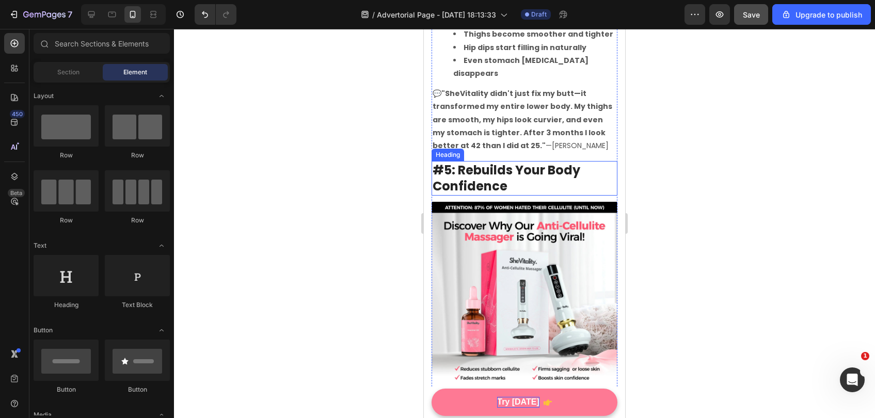
click at [511, 161] on h2 "#5: Rebuilds Your Body Confidence" at bounding box center [525, 178] width 186 height 34
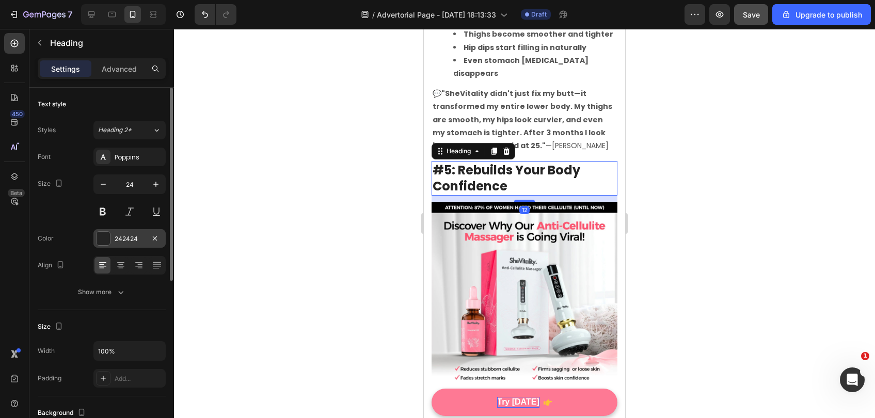
click at [106, 235] on div at bounding box center [103, 238] width 13 height 13
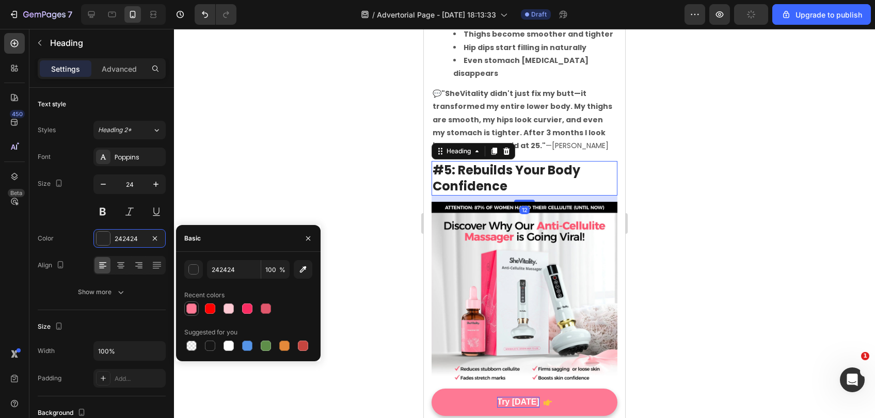
click at [192, 306] on div at bounding box center [191, 309] width 10 height 10
type input "FE7994"
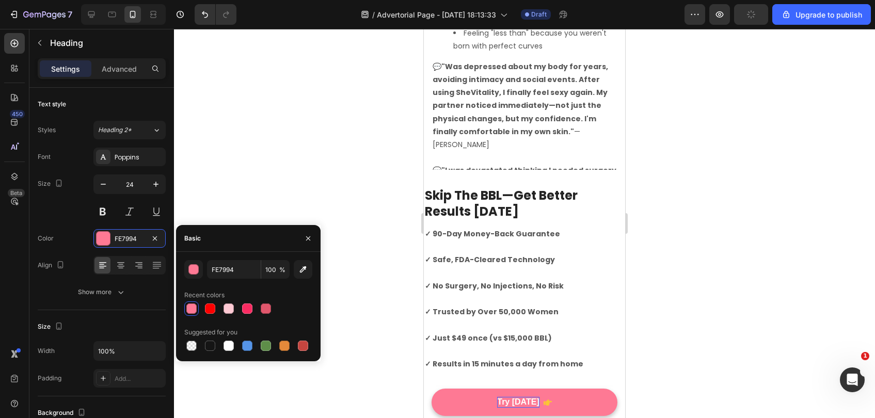
scroll to position [3472, 0]
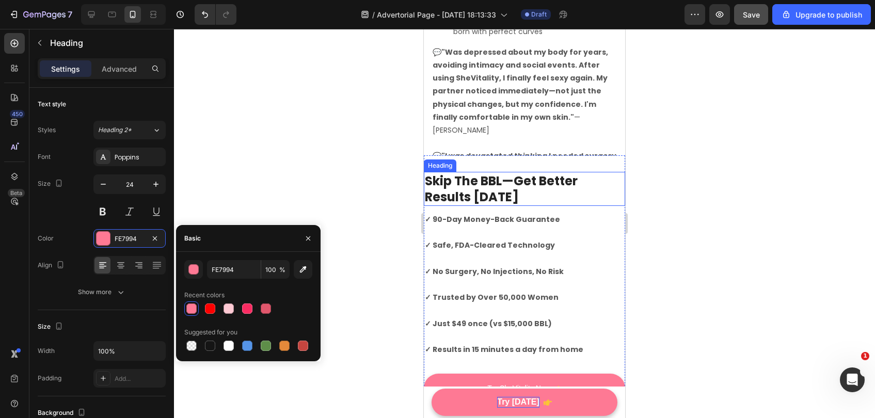
click at [499, 182] on h2 "Skip The BBL—Get Better Results [DATE]" at bounding box center [524, 189] width 201 height 34
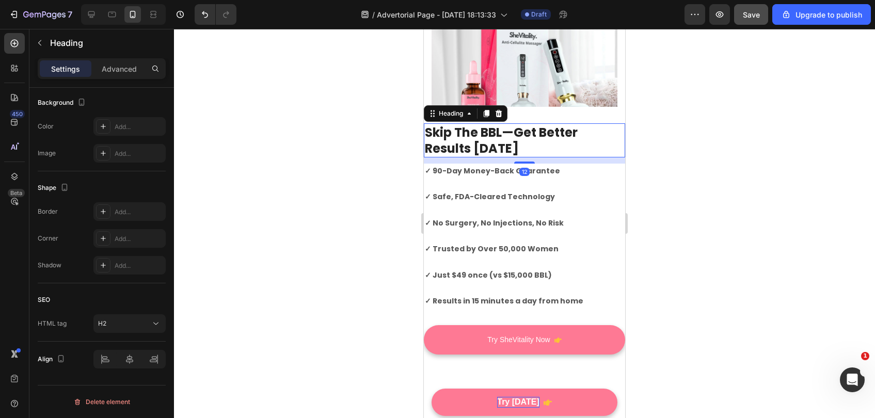
scroll to position [2182, 0]
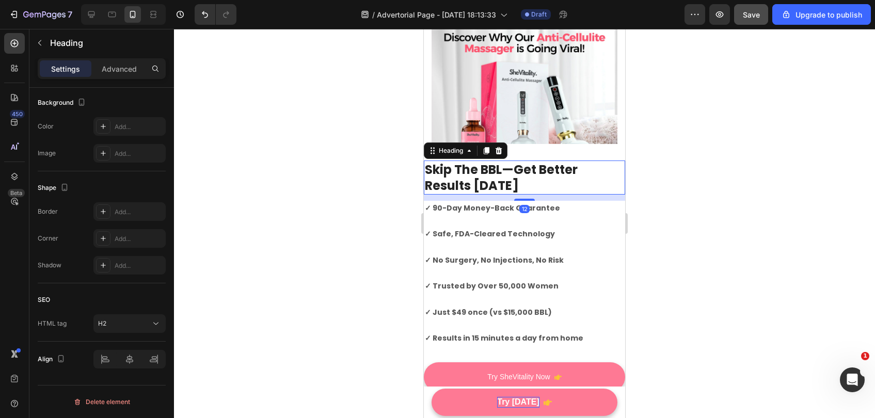
click at [478, 175] on h2 "Skip The BBL—Get Better Results [DATE]" at bounding box center [524, 178] width 201 height 34
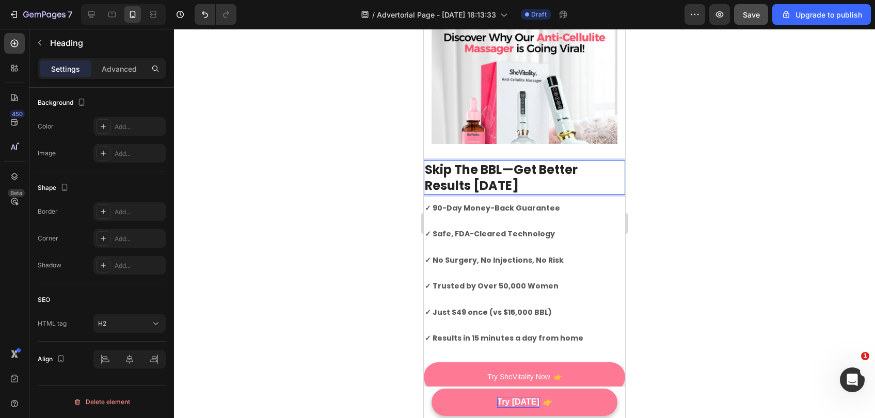
scroll to position [3484, 0]
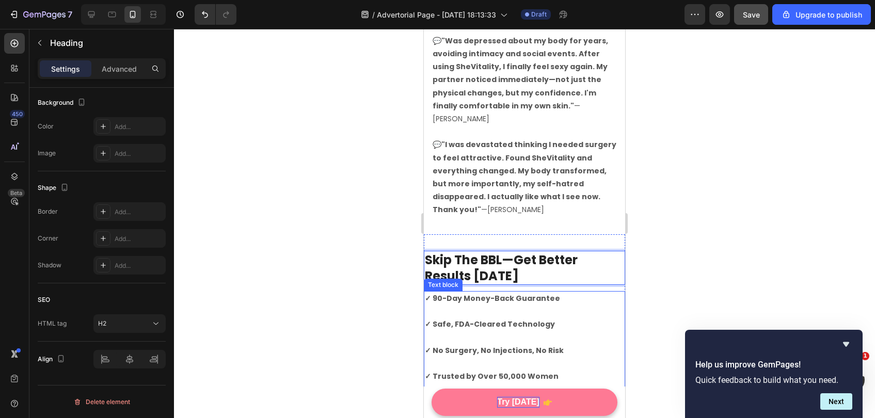
click at [731, 170] on div at bounding box center [524, 223] width 701 height 389
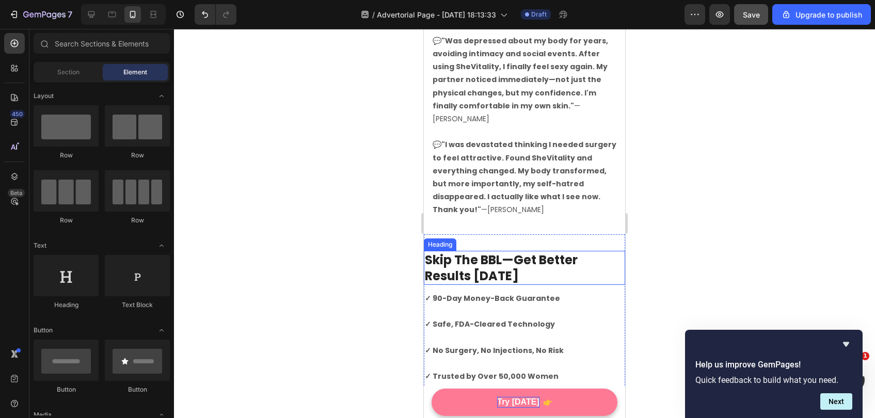
click at [578, 252] on p "Skip The BBL—Get Better Results [DATE]" at bounding box center [524, 268] width 199 height 32
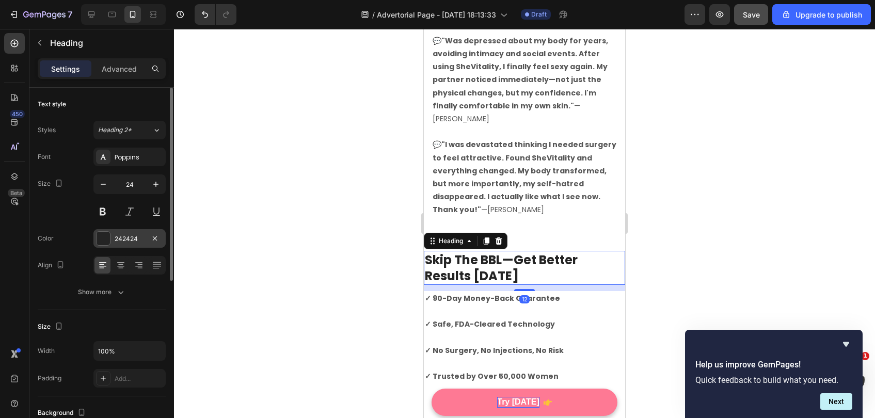
click at [119, 240] on div "242424" at bounding box center [130, 238] width 30 height 9
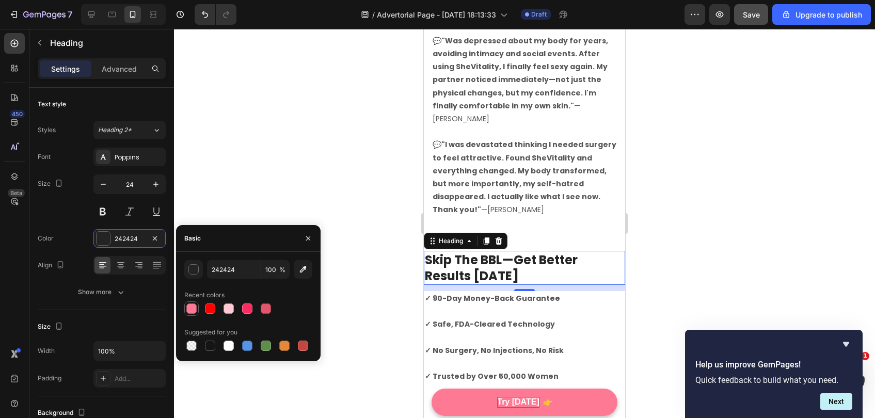
click at [190, 304] on div at bounding box center [191, 309] width 10 height 10
type input "FE7994"
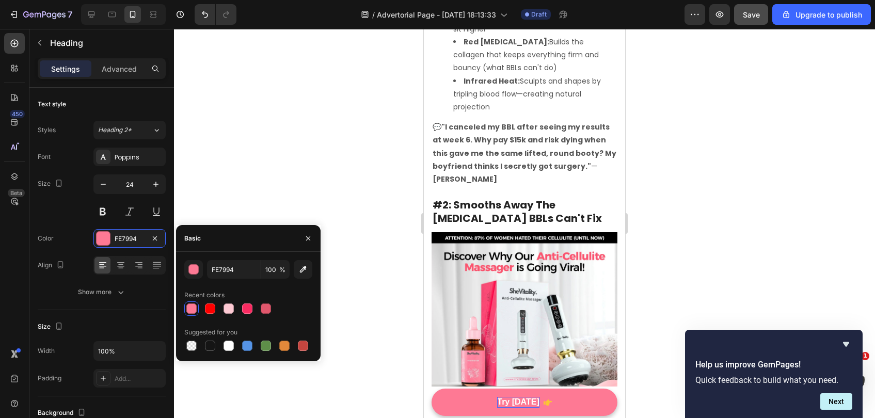
scroll to position [1413, 0]
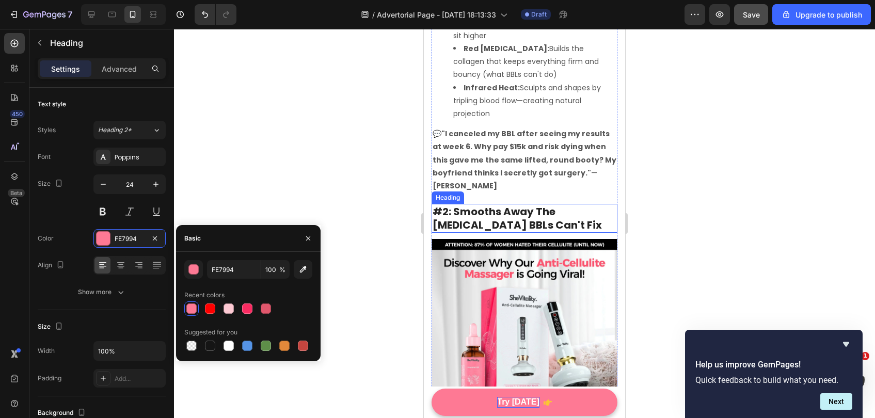
click at [494, 219] on h2 "#2: Smooths Away The [MEDICAL_DATA] BBLs Can't Fix" at bounding box center [525, 218] width 186 height 29
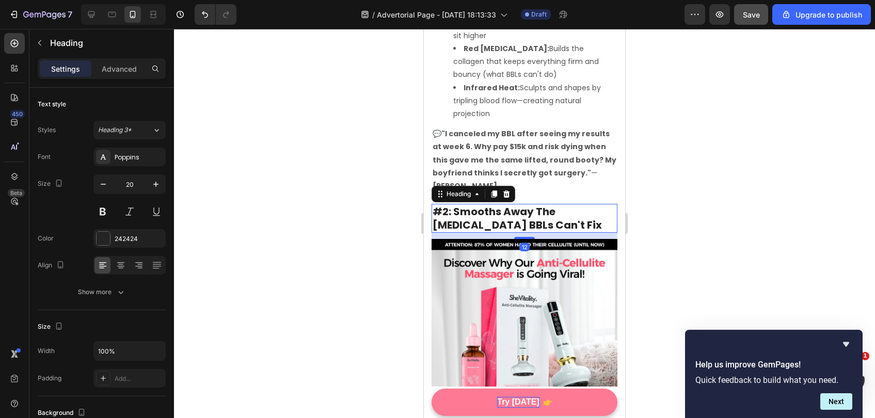
scroll to position [310, 0]
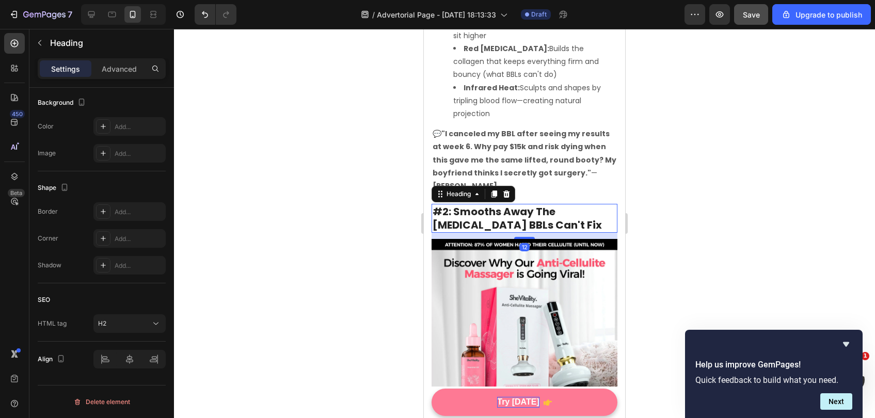
click at [657, 207] on div at bounding box center [524, 223] width 701 height 389
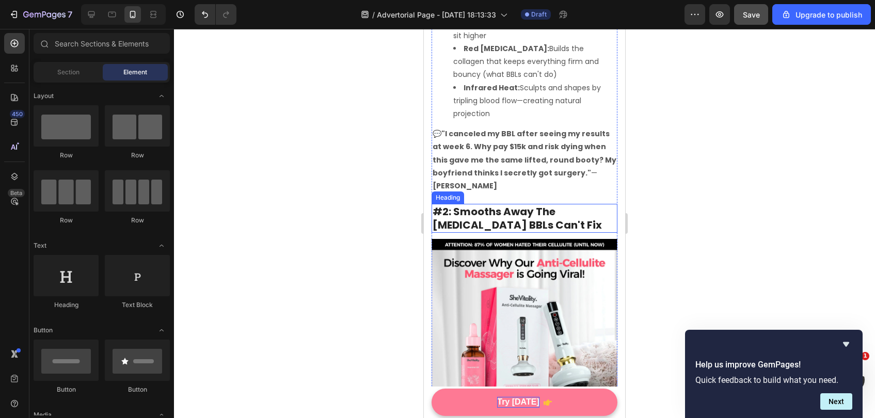
click at [599, 214] on h2 "#2: Smooths Away The [MEDICAL_DATA] BBLs Can't Fix" at bounding box center [525, 218] width 186 height 29
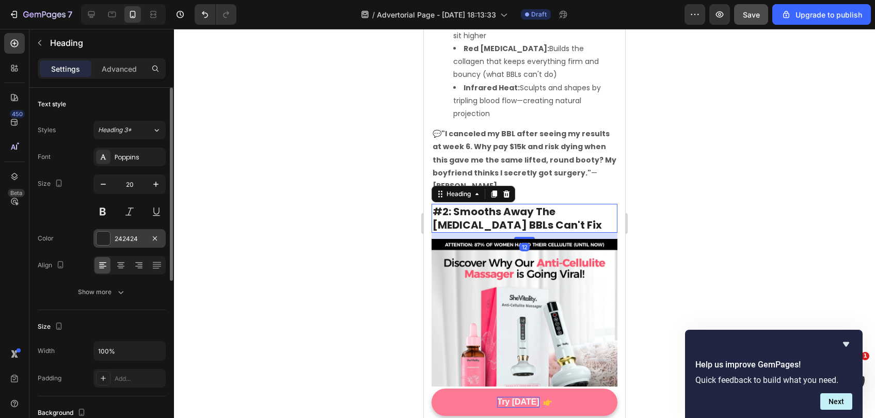
click at [122, 240] on div "242424" at bounding box center [130, 238] width 30 height 9
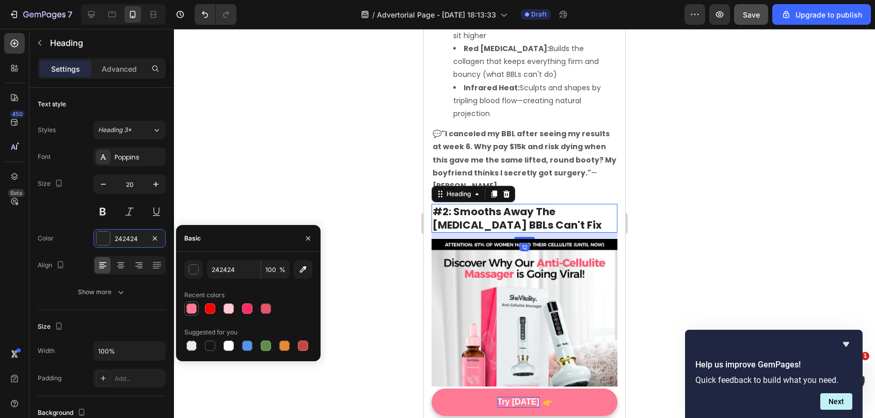
click at [190, 311] on div at bounding box center [191, 309] width 10 height 10
type input "FE7994"
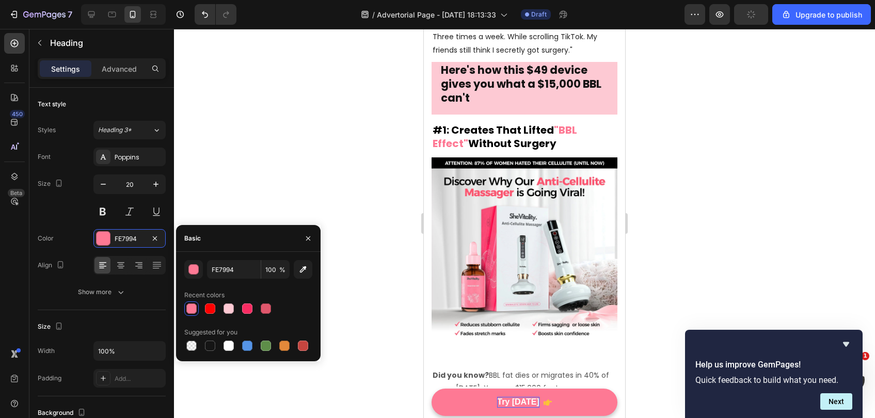
scroll to position [987, 0]
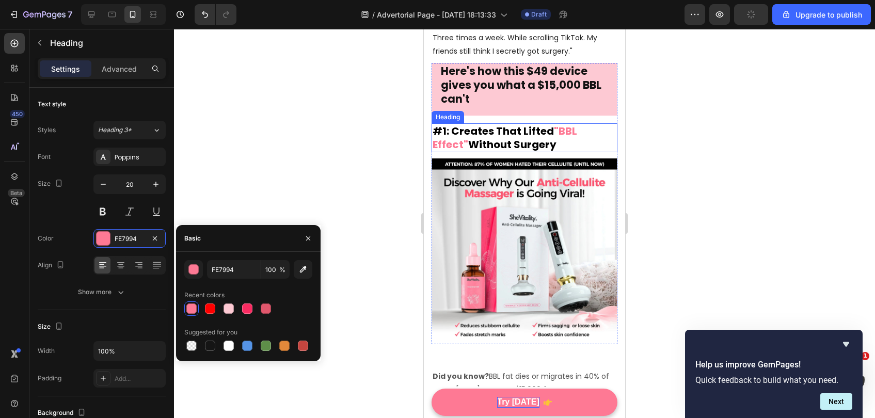
click at [515, 134] on span "#1: Creates That Lifted" at bounding box center [493, 131] width 121 height 14
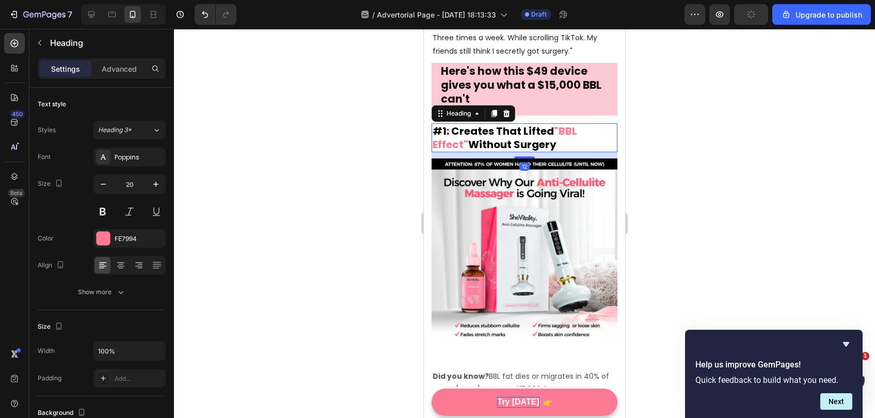
scroll to position [310, 0]
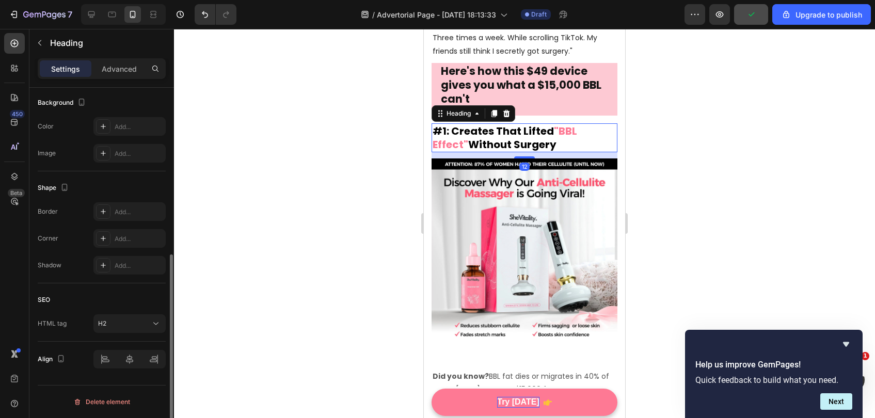
click at [692, 169] on div at bounding box center [524, 223] width 701 height 389
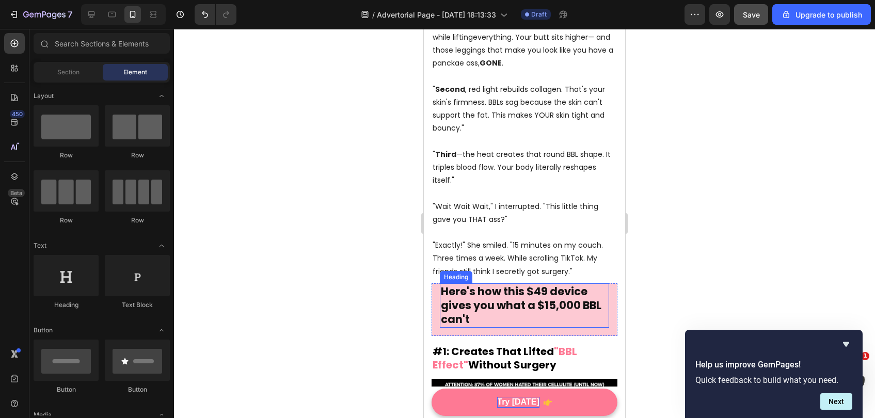
scroll to position [763, 0]
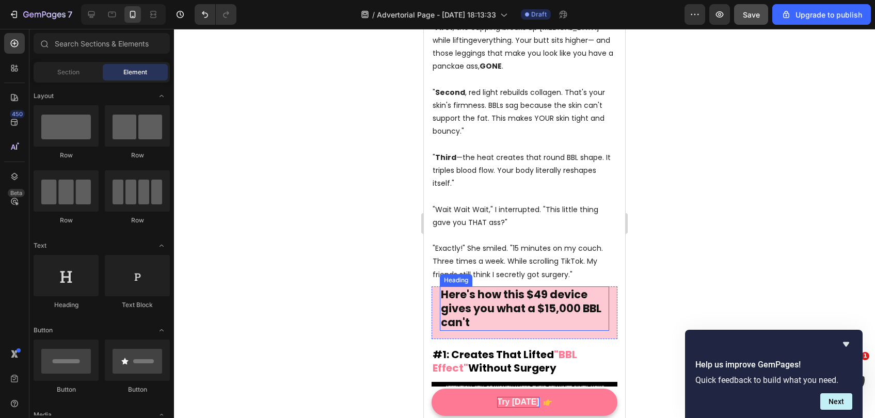
click at [546, 312] on strong "Here's how this $49 device gives you what a $15,000 BBL can't" at bounding box center [521, 308] width 161 height 43
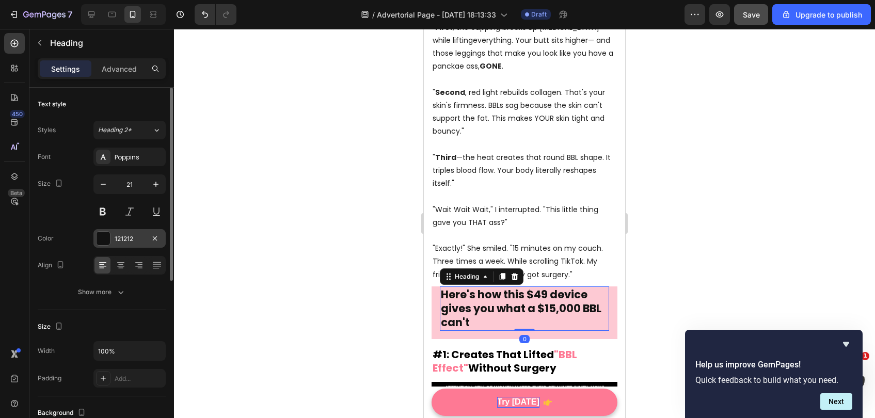
click at [119, 238] on div "121212" at bounding box center [130, 238] width 30 height 9
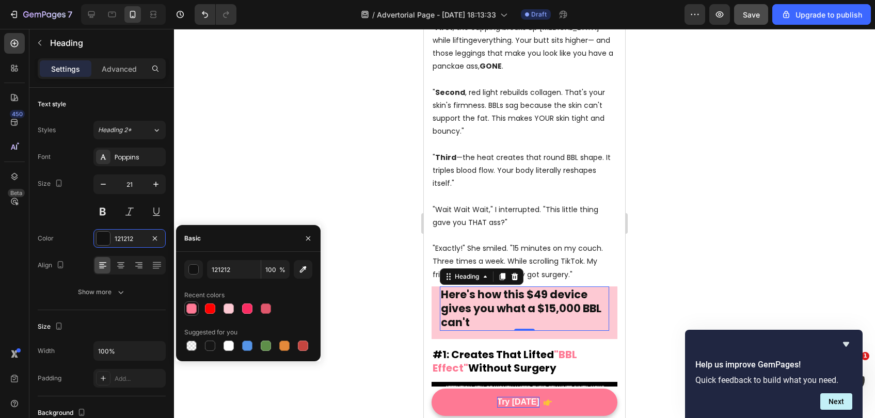
click at [189, 312] on div at bounding box center [191, 309] width 10 height 10
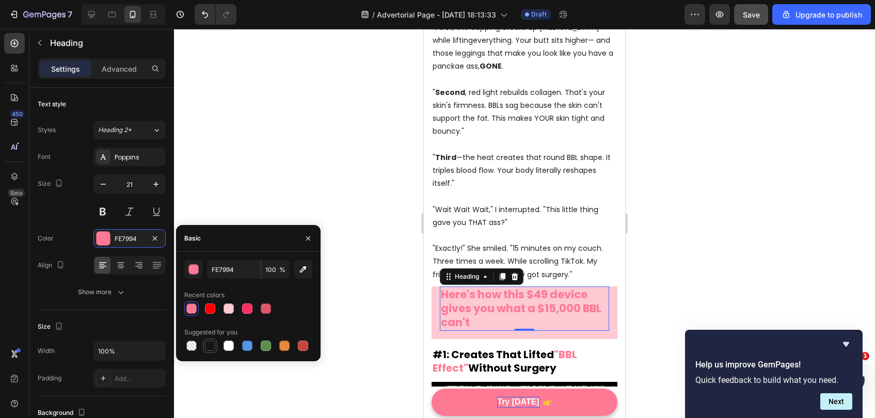
click at [209, 347] on div at bounding box center [210, 346] width 10 height 10
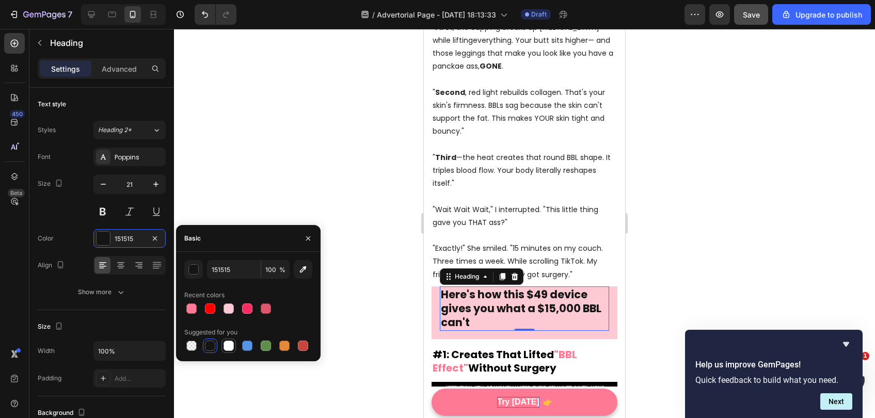
click at [230, 342] on div at bounding box center [229, 346] width 10 height 10
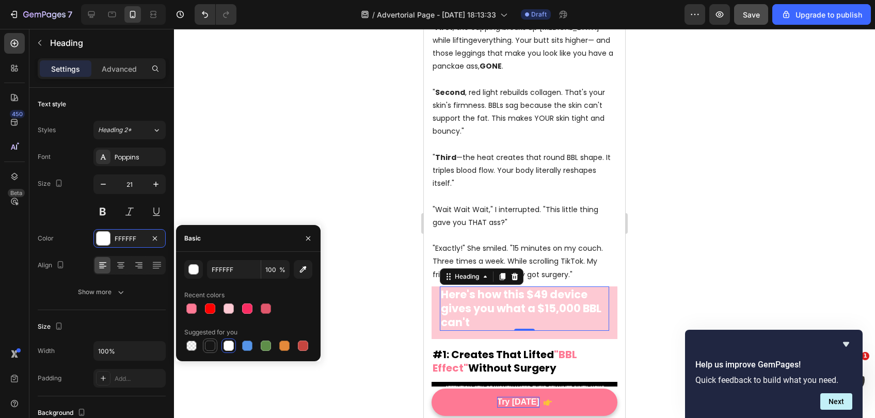
click at [212, 345] on div at bounding box center [210, 346] width 10 height 10
type input "151515"
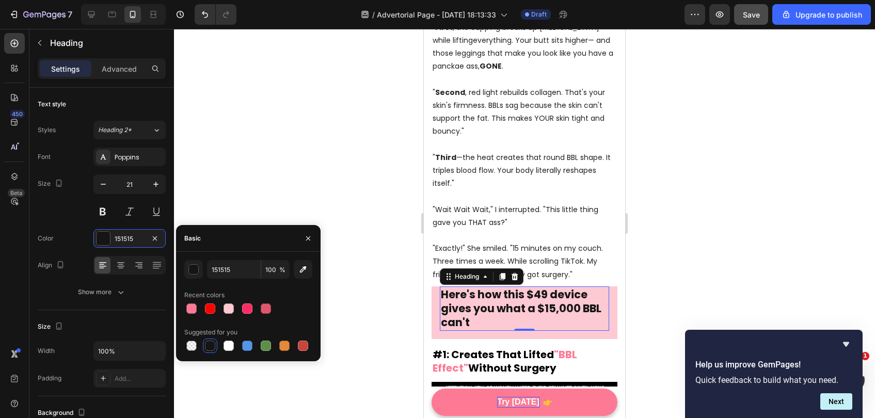
click at [716, 145] on div at bounding box center [524, 223] width 701 height 389
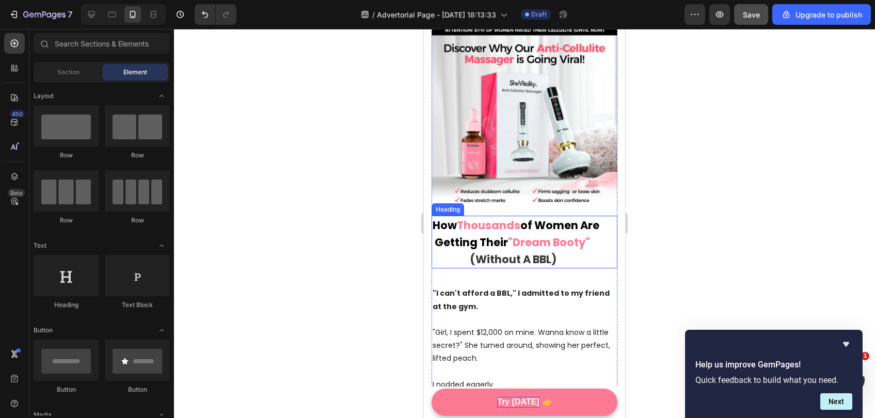
scroll to position [28, 0]
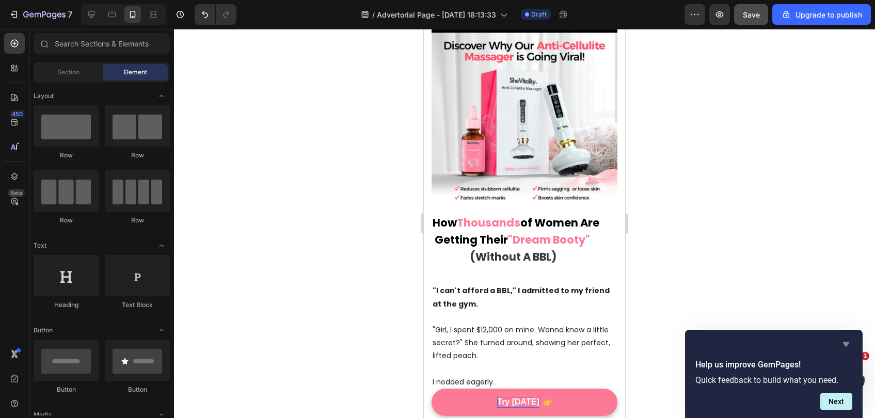
click at [848, 347] on icon "Hide survey" at bounding box center [846, 344] width 12 height 12
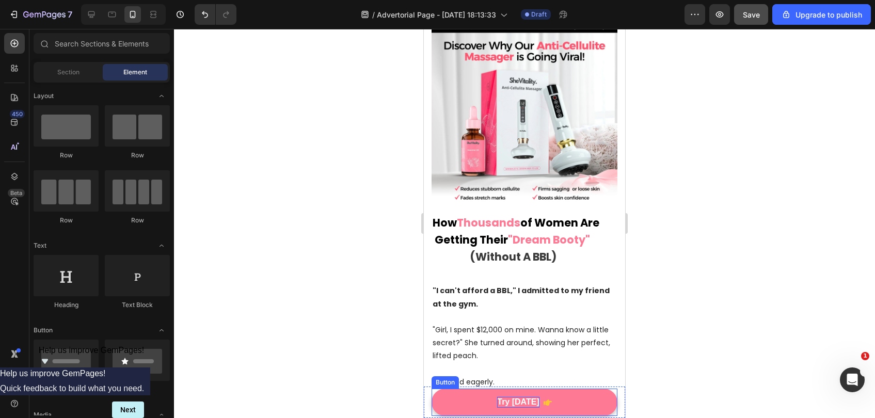
click at [529, 401] on p "Try [DATE]" at bounding box center [518, 402] width 42 height 11
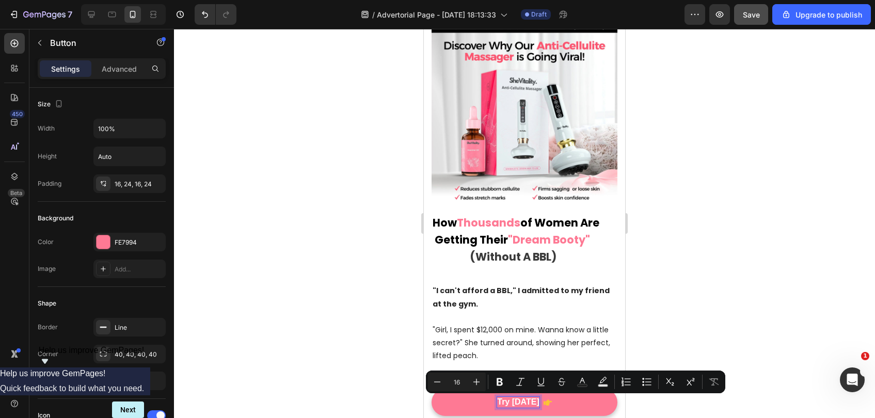
click at [528, 402] on p "Try [DATE]" at bounding box center [518, 402] width 42 height 11
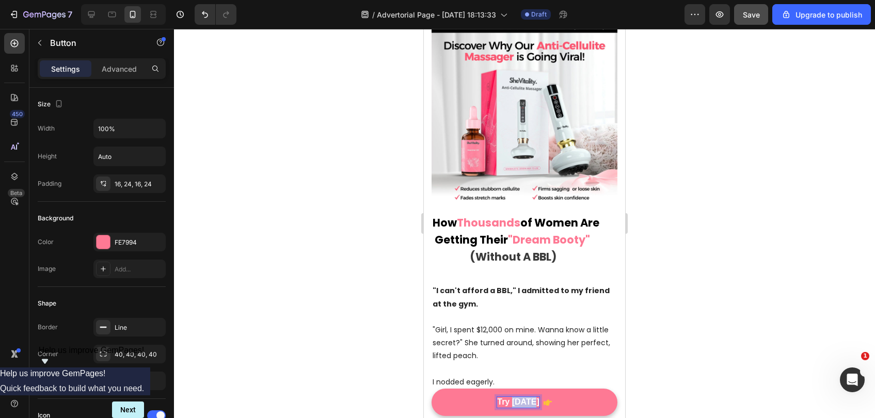
click at [528, 402] on p "Try [DATE]" at bounding box center [518, 402] width 42 height 11
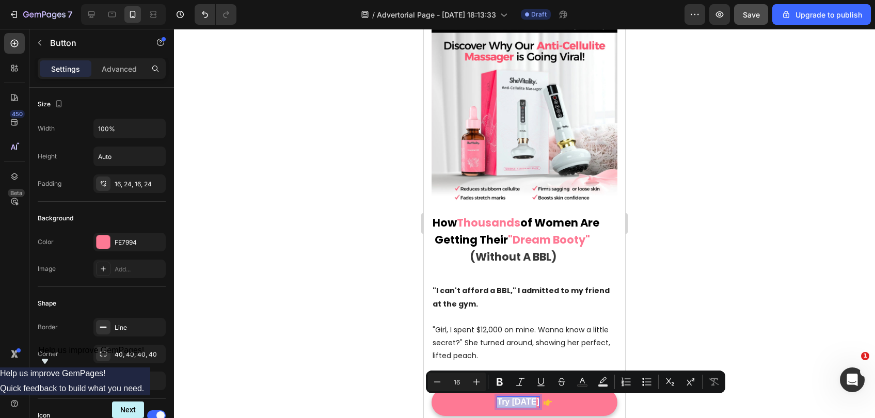
click at [528, 402] on p "Try [DATE]" at bounding box center [518, 402] width 42 height 11
click at [516, 402] on p "Try [DATE]" at bounding box center [518, 402] width 42 height 11
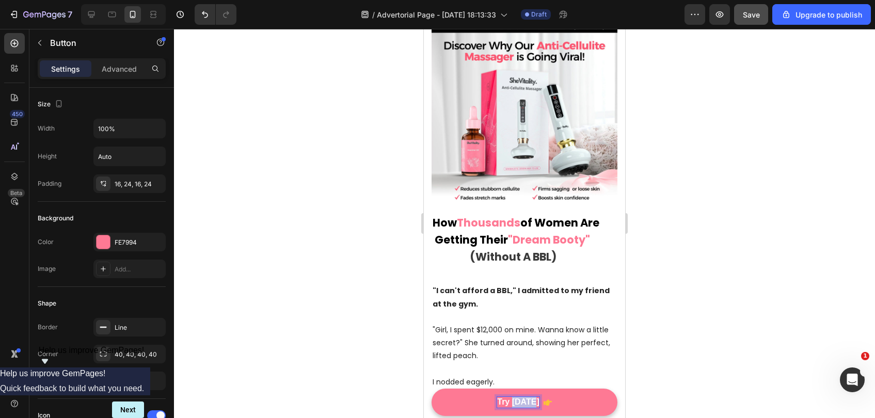
click at [516, 402] on p "Try [DATE]" at bounding box center [518, 402] width 42 height 11
click at [432, 389] on button "Try" at bounding box center [525, 402] width 186 height 27
click at [432, 389] on button "Try IT" at bounding box center [525, 402] width 186 height 27
click at [432, 389] on button "Try" at bounding box center [525, 402] width 186 height 27
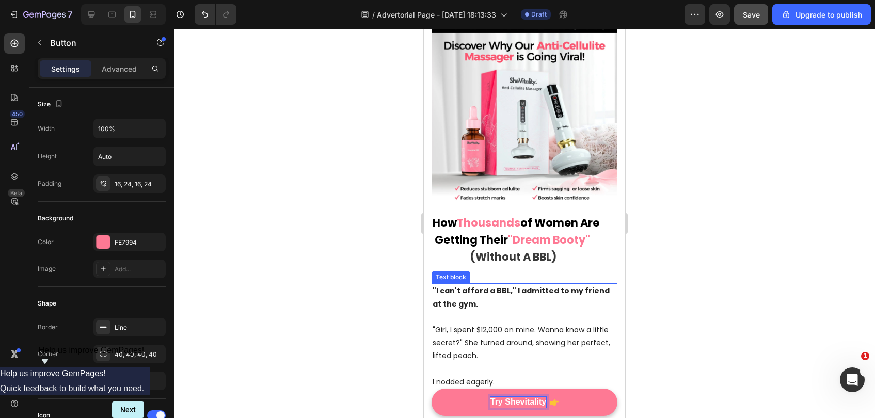
click at [432, 389] on button "Try Shevitality" at bounding box center [525, 402] width 186 height 27
click at [541, 405] on p "Try SheVitality" at bounding box center [518, 402] width 57 height 11
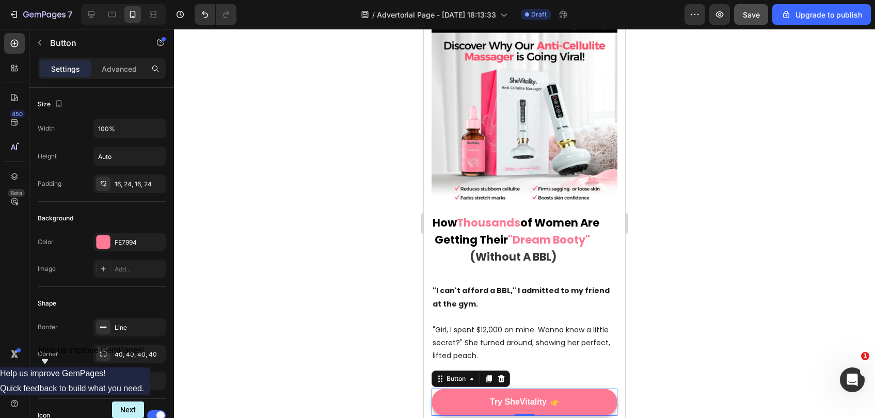
click at [784, 291] on div at bounding box center [524, 223] width 701 height 389
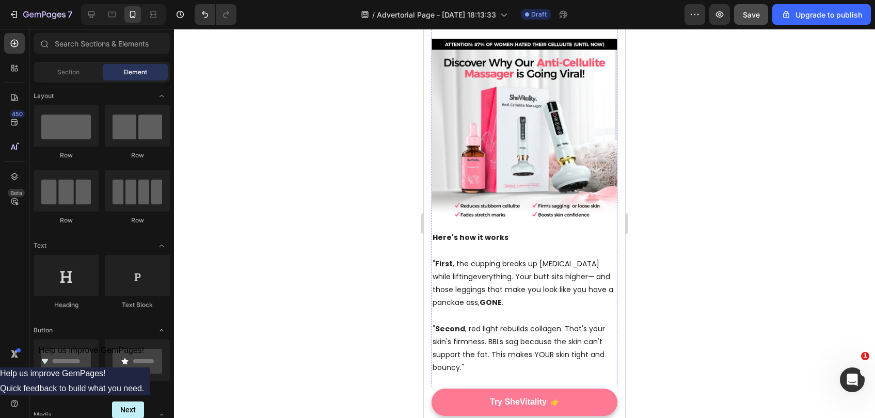
scroll to position [528, 0]
click at [512, 131] on img at bounding box center [525, 131] width 186 height 186
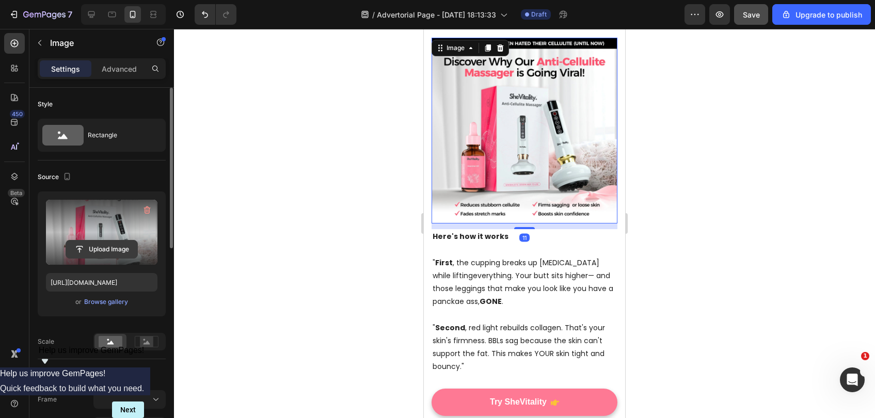
click at [121, 245] on input "file" at bounding box center [101, 250] width 71 height 18
click at [114, 246] on input "file" at bounding box center [101, 250] width 71 height 18
click at [86, 249] on input "file" at bounding box center [101, 250] width 71 height 18
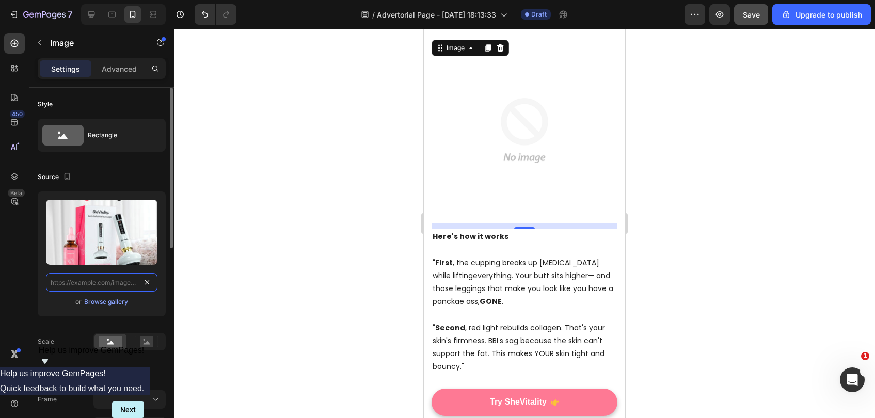
scroll to position [0, 0]
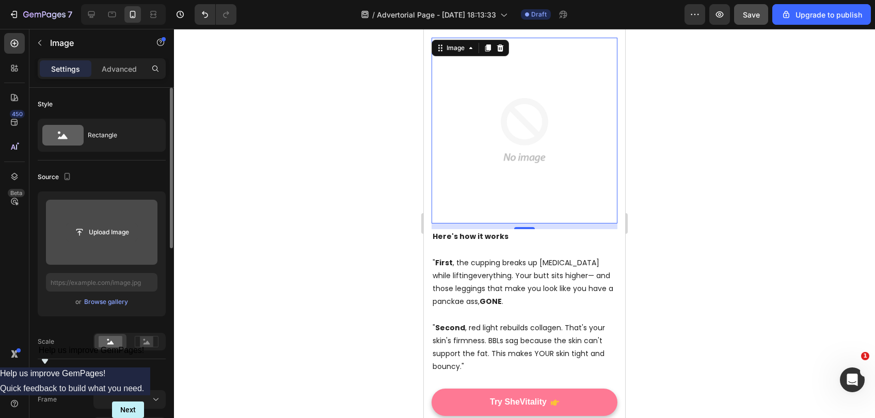
click at [110, 228] on input "file" at bounding box center [101, 233] width 71 height 18
click at [94, 229] on input "file" at bounding box center [101, 233] width 71 height 18
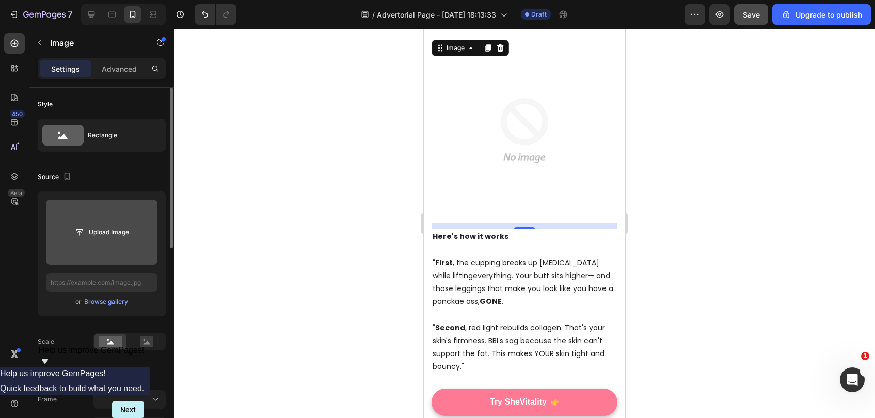
click at [94, 229] on input "file" at bounding box center [101, 233] width 71 height 18
